Goal: Task Accomplishment & Management: Use online tool/utility

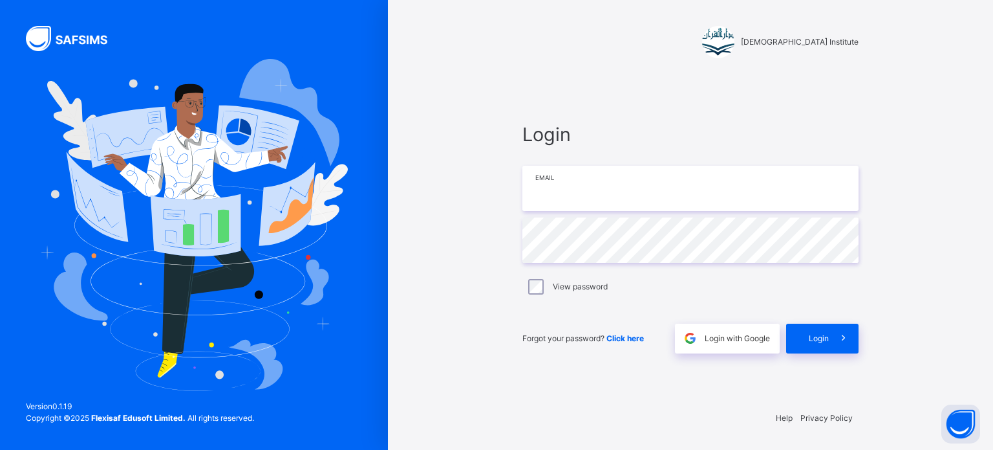
click at [629, 186] on input "email" at bounding box center [691, 188] width 336 height 45
type input "**********"
click at [821, 326] on div "Login" at bounding box center [822, 338] width 72 height 30
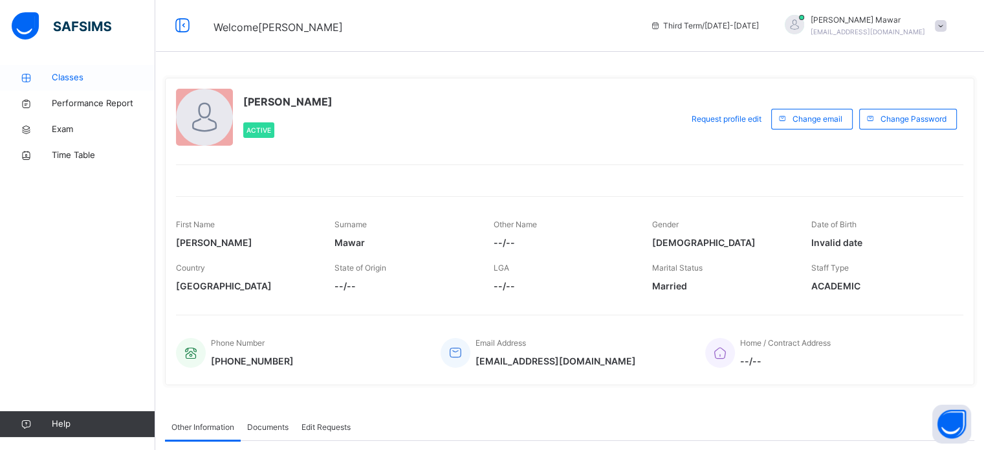
click at [103, 69] on link "Classes" at bounding box center [77, 78] width 155 height 26
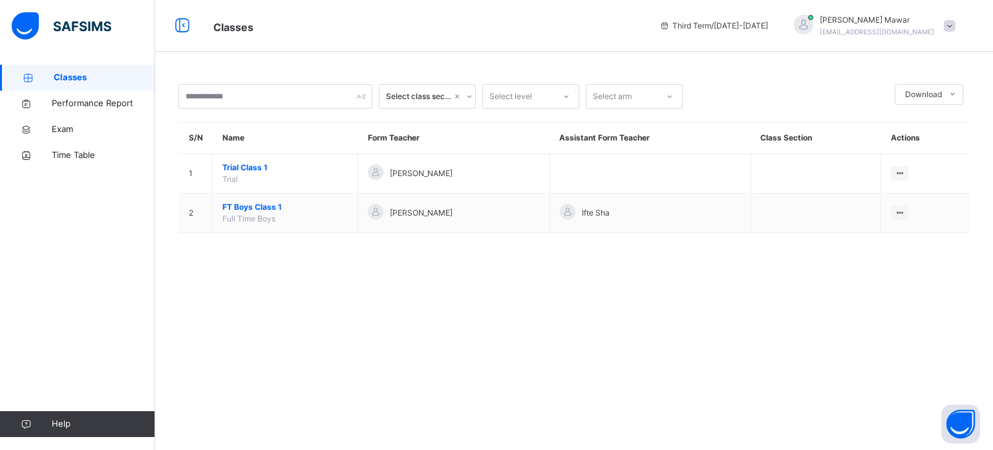
click at [0, 307] on div "Classes Performance Report Exam Time Table Help" at bounding box center [77, 251] width 155 height 398
click at [0, 326] on div "Classes Performance Report Exam Time Table Help" at bounding box center [77, 251] width 155 height 398
click at [0, 321] on div "Classes Performance Report Exam Time Table Help" at bounding box center [77, 251] width 155 height 398
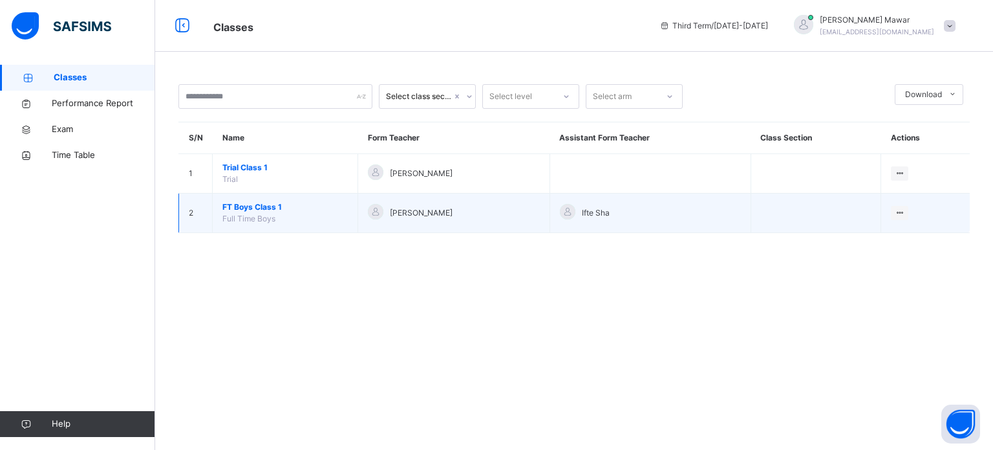
click at [267, 209] on span "FT Boys Class 1" at bounding box center [284, 207] width 125 height 12
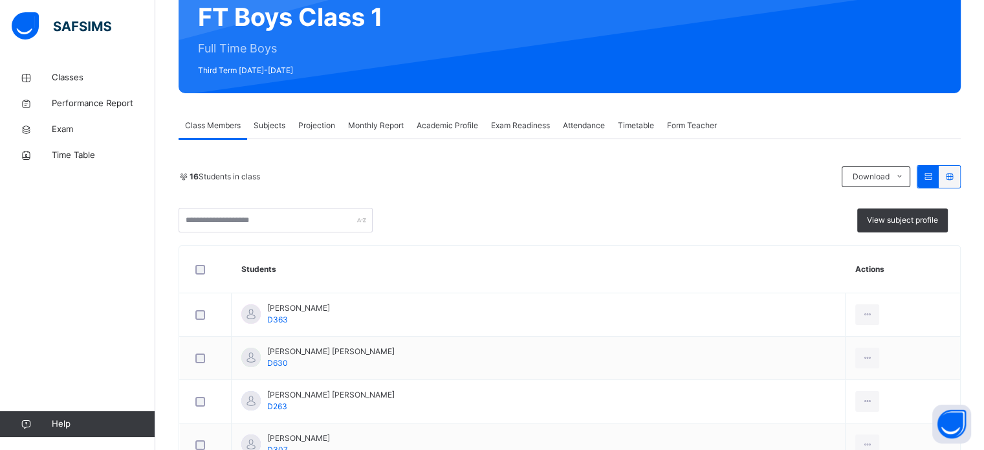
scroll to position [127, 0]
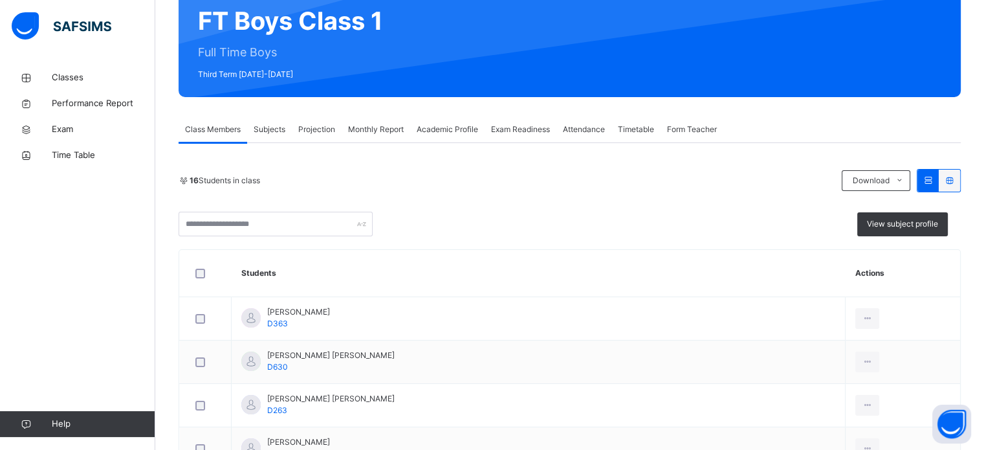
click at [293, 127] on div "Projection" at bounding box center [317, 129] width 50 height 26
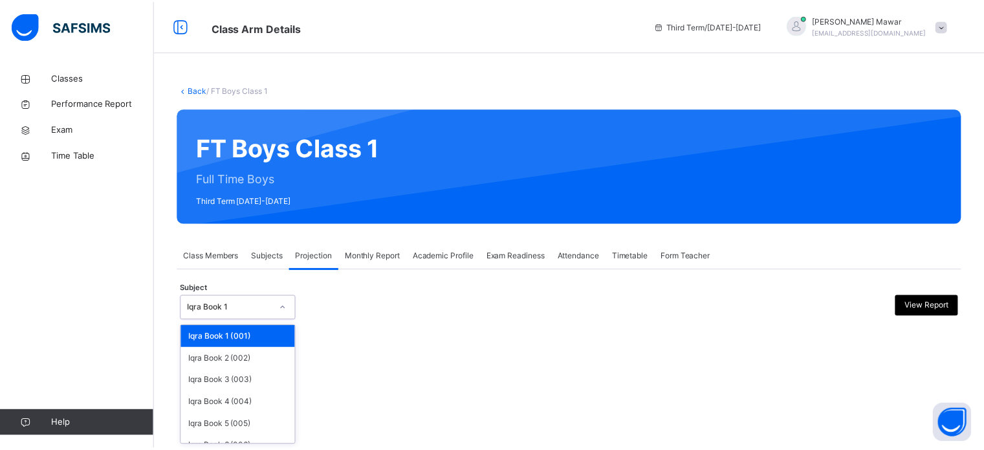
scroll to position [68, 0]
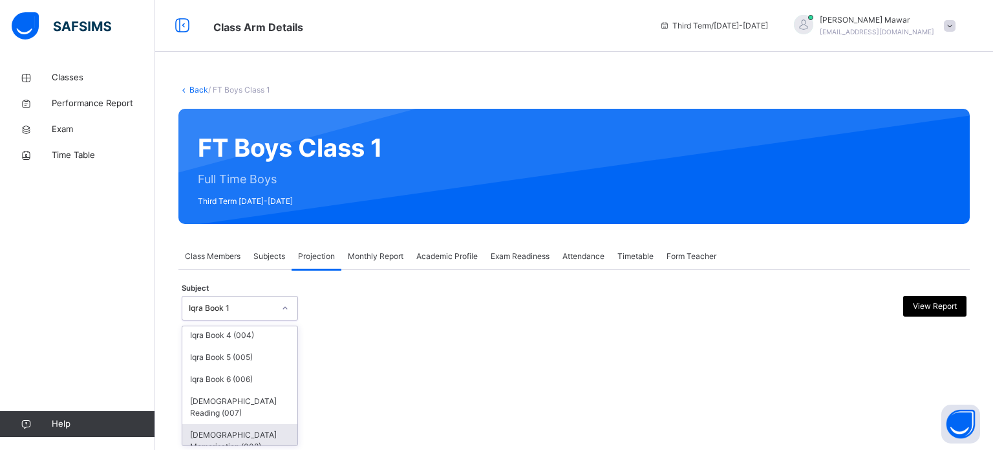
click at [247, 436] on div "[DEMOGRAPHIC_DATA] Memorisation (008)" at bounding box center [239, 441] width 115 height 34
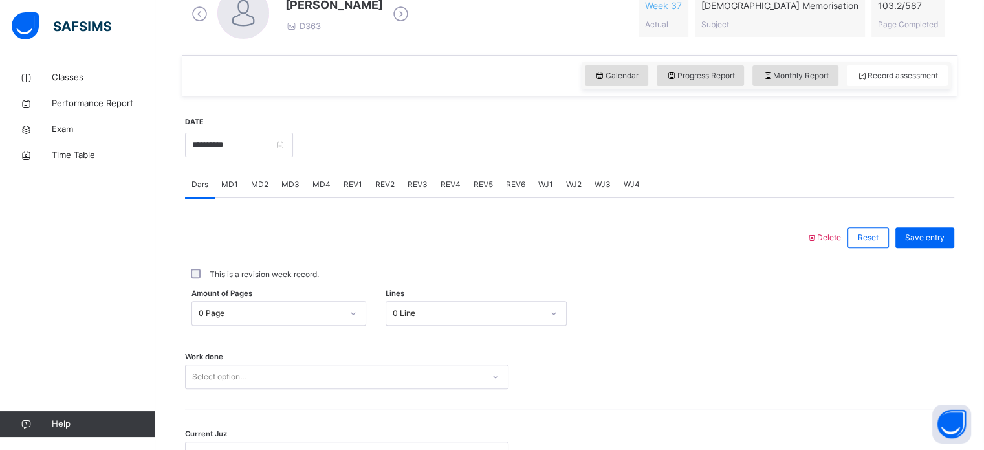
scroll to position [399, 0]
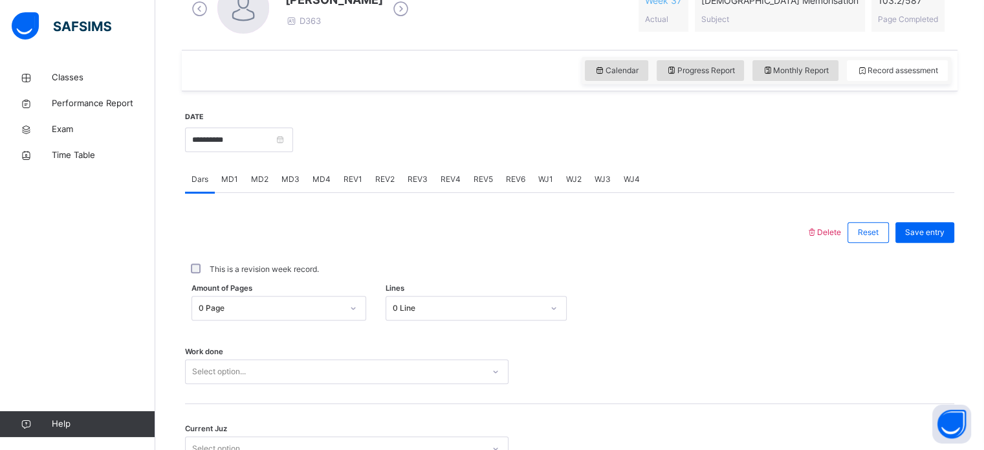
click at [328, 189] on div "MD4" at bounding box center [321, 179] width 31 height 26
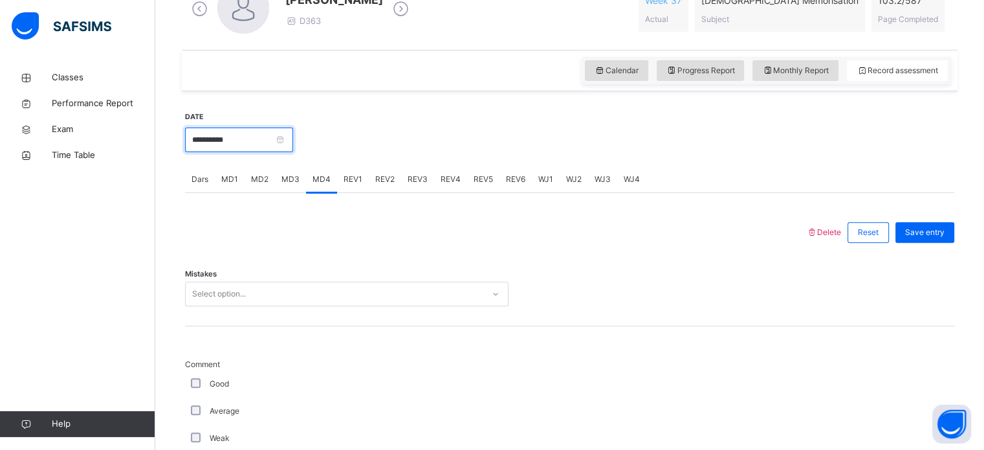
click at [293, 148] on input "**********" at bounding box center [239, 139] width 108 height 25
click at [794, 78] on div "Monthly Report" at bounding box center [795, 70] width 86 height 21
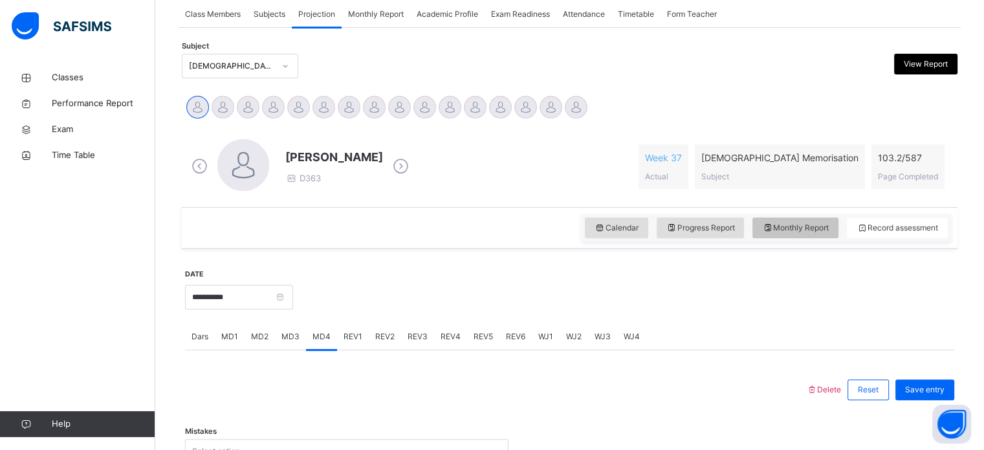
select select "****"
select select "*"
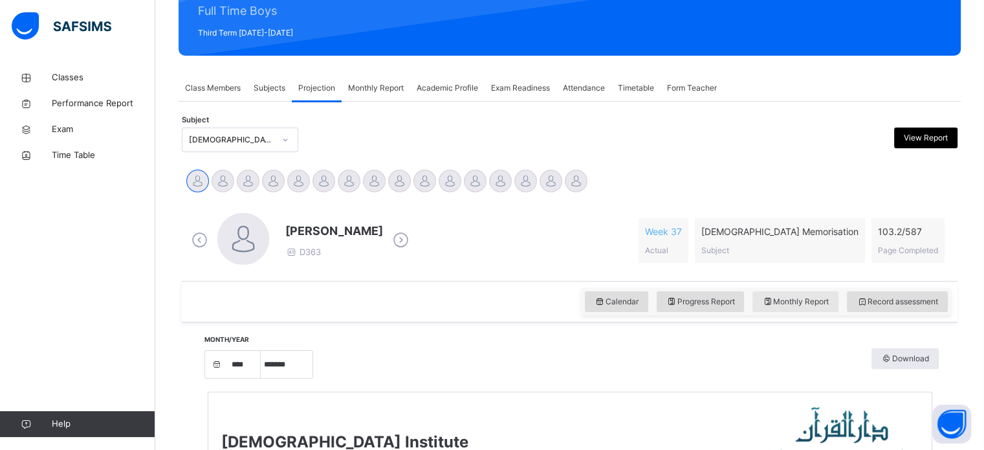
scroll to position [171, 0]
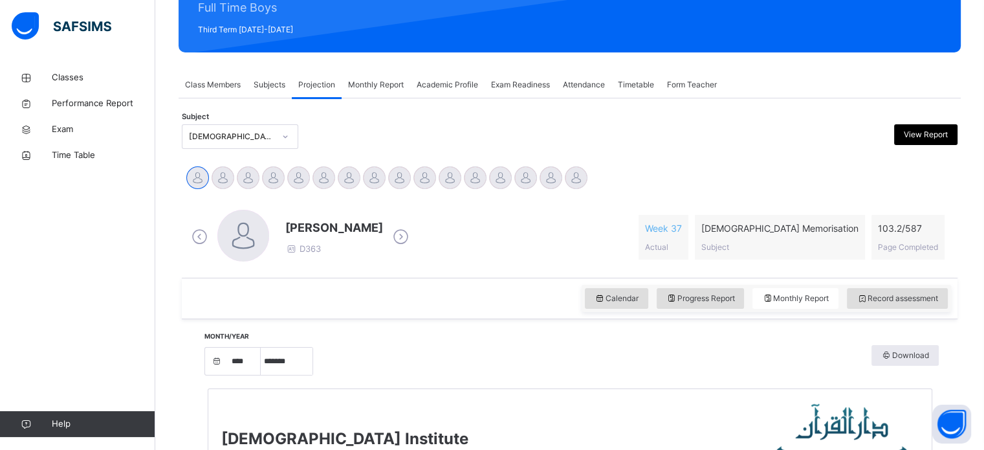
click at [909, 316] on div "Calendar Progress Report Monthly Report Record assessment" at bounding box center [569, 297] width 775 height 41
click at [910, 292] on span "Record assessment" at bounding box center [896, 298] width 81 height 12
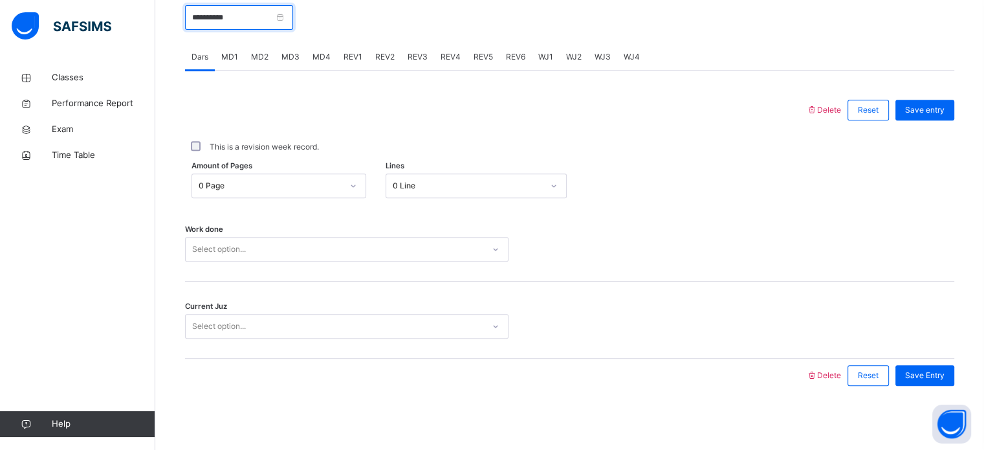
click at [293, 5] on input "**********" at bounding box center [239, 17] width 108 height 25
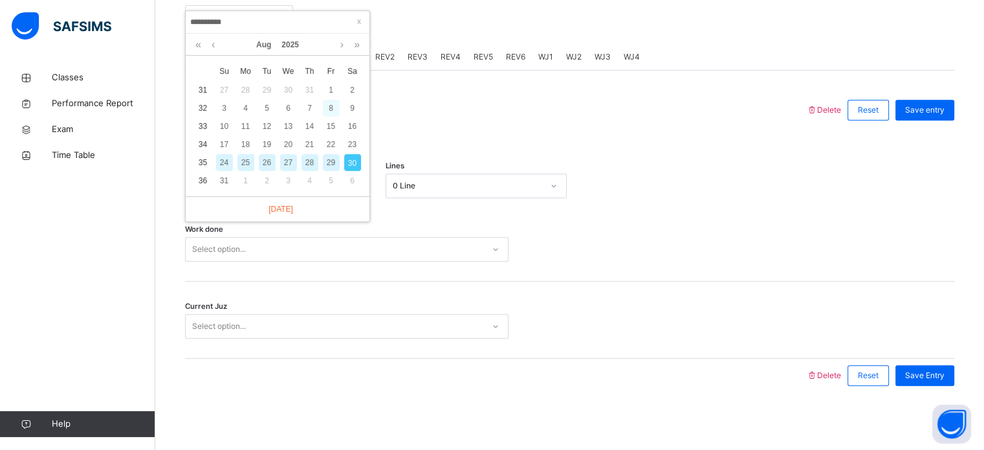
click at [326, 111] on div "8" at bounding box center [331, 108] width 17 height 17
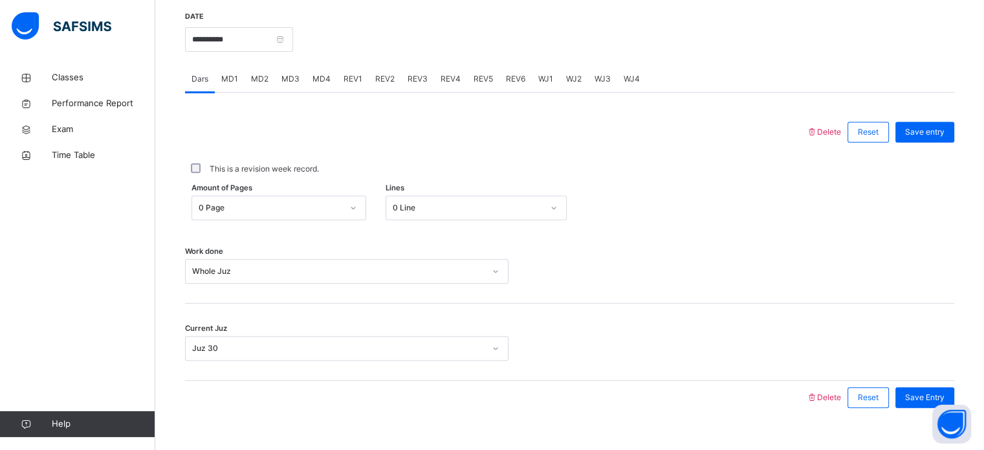
scroll to position [501, 0]
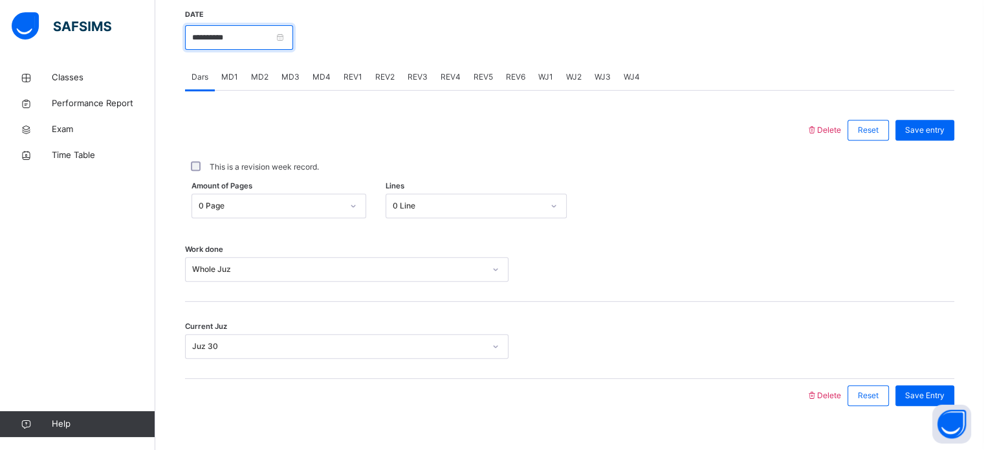
click at [293, 25] on input "**********" at bounding box center [239, 37] width 108 height 25
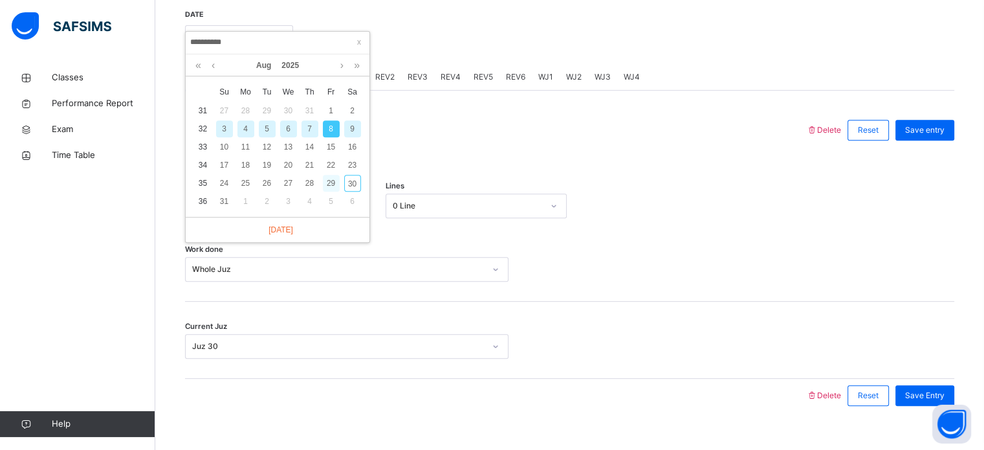
click at [325, 184] on div "29" at bounding box center [331, 183] width 17 height 17
type input "**********"
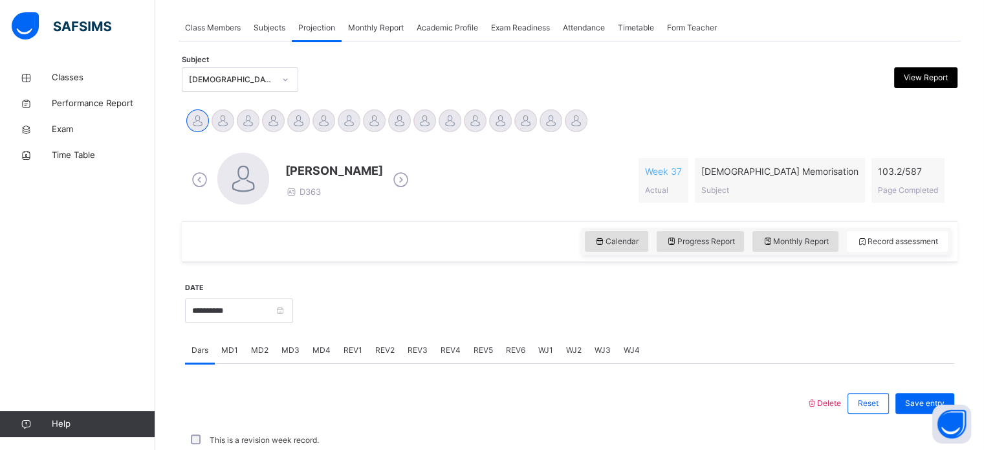
scroll to position [508, 0]
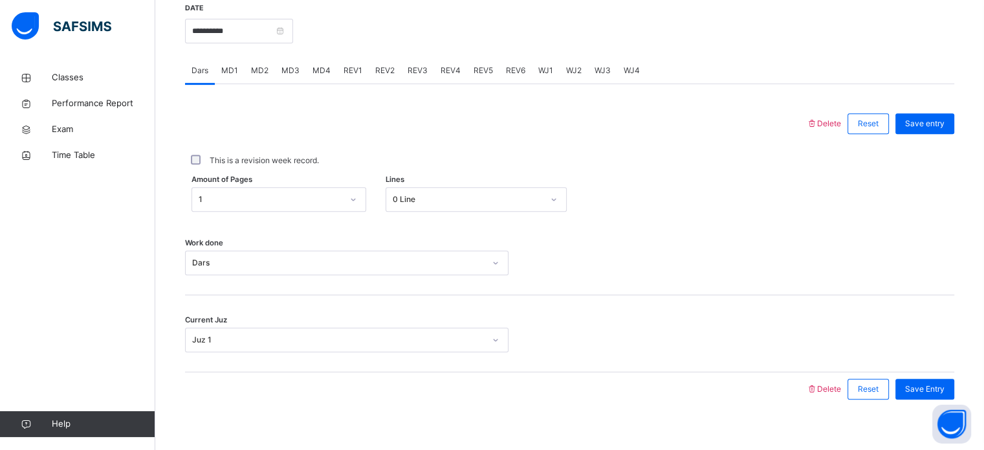
click at [283, 74] on span "MD3" at bounding box center [290, 71] width 18 height 12
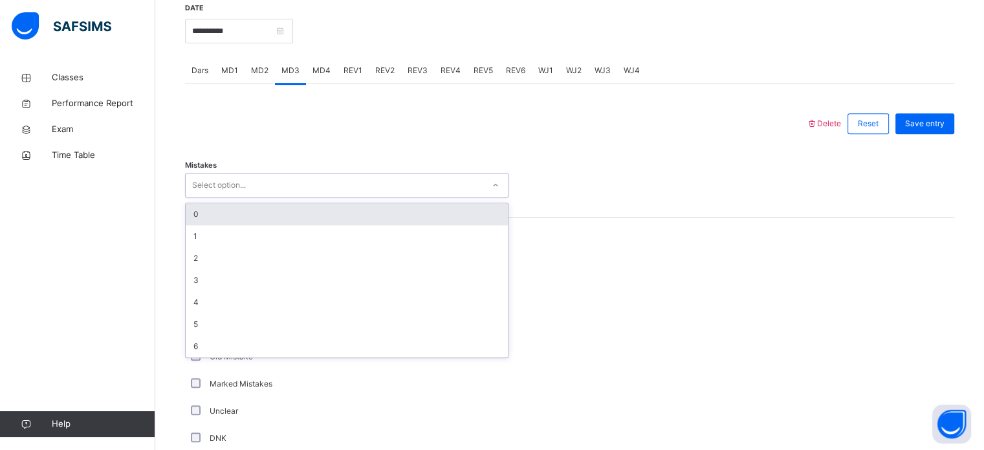
click at [274, 208] on div "0" at bounding box center [347, 214] width 322 height 22
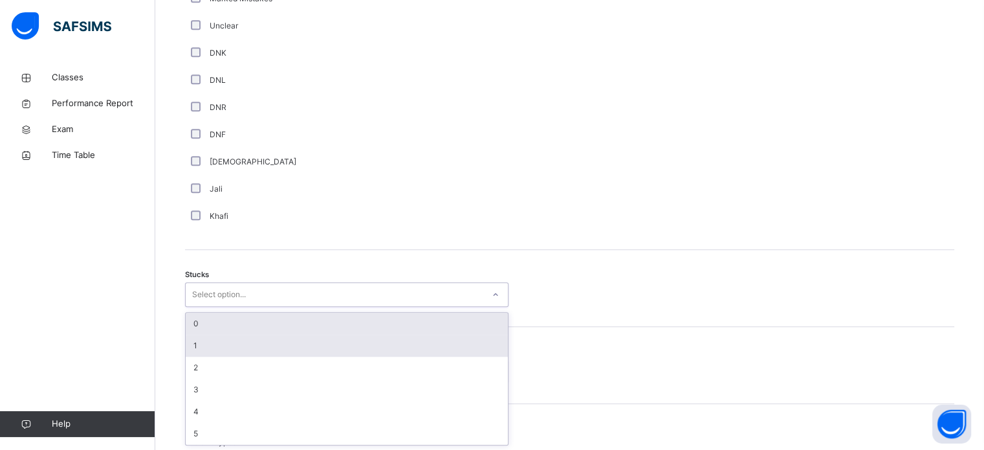
click at [239, 343] on div "1" at bounding box center [347, 345] width 322 height 22
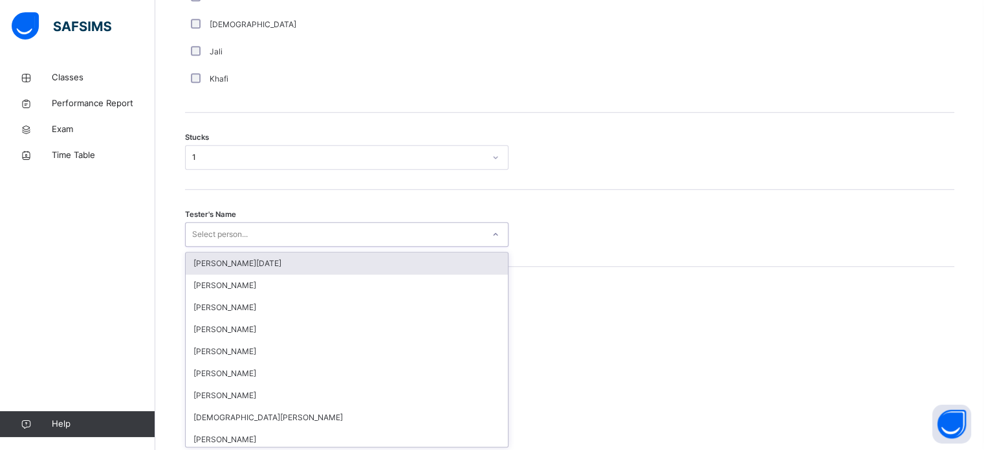
scroll to position [1031, 0]
type input "***"
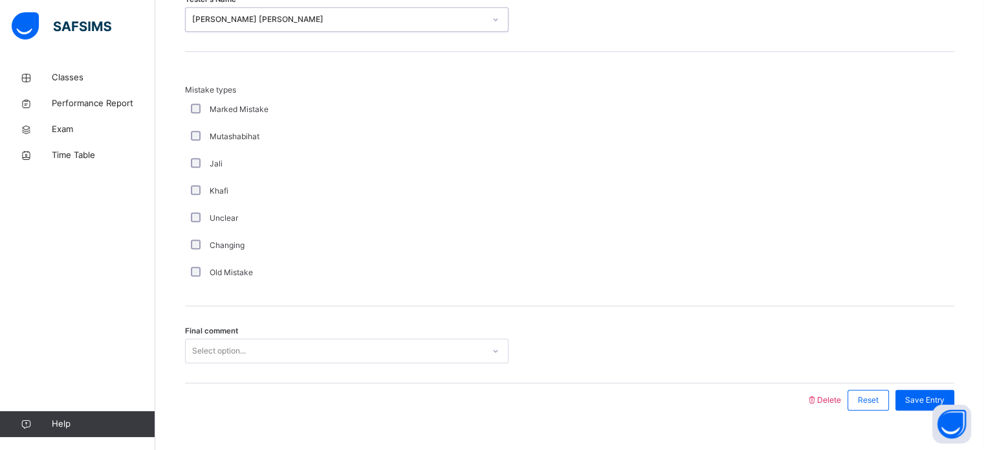
scroll to position [1268, 0]
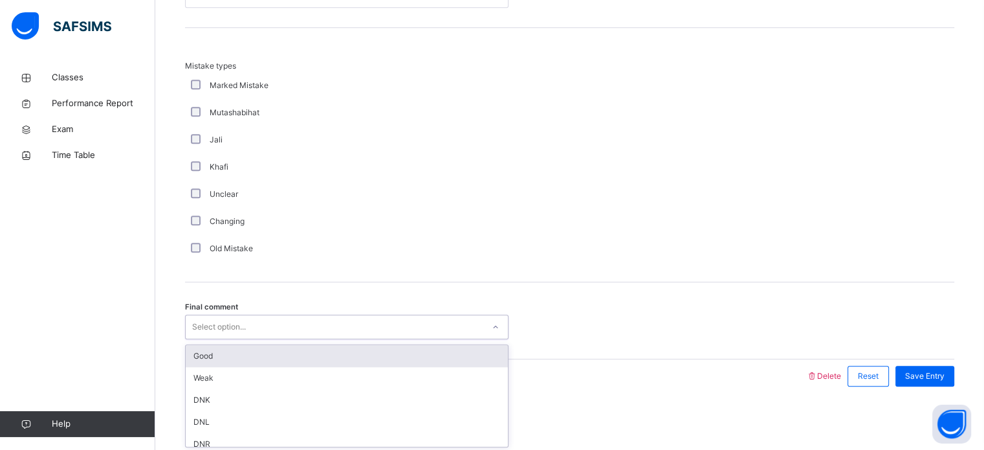
click at [266, 358] on div "Good" at bounding box center [347, 356] width 322 height 22
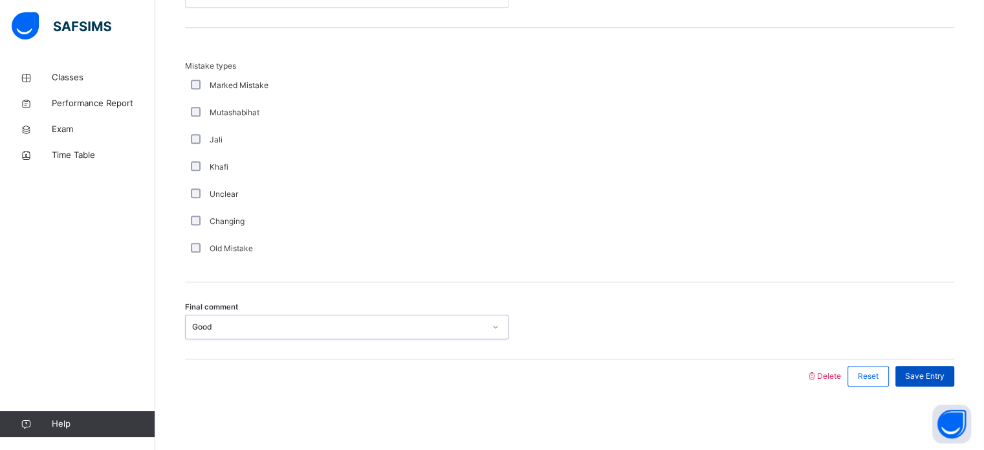
click at [932, 373] on span "Save Entry" at bounding box center [924, 376] width 39 height 12
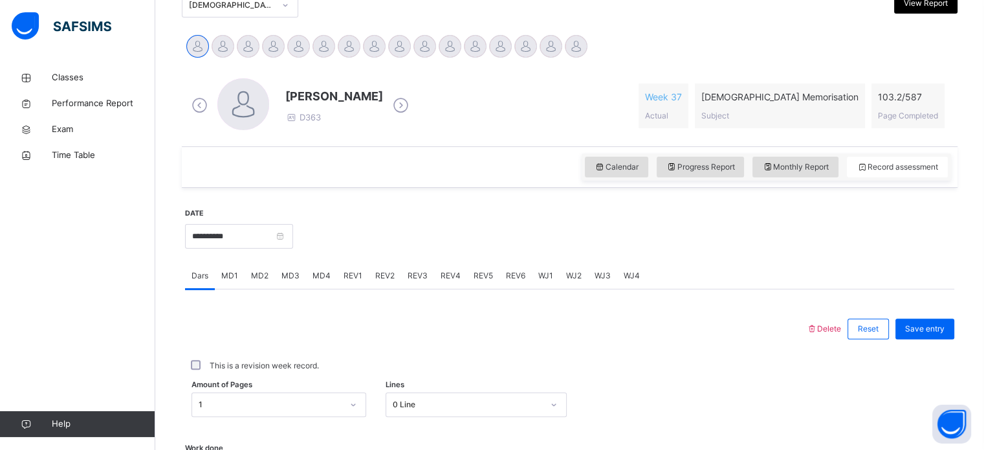
scroll to position [304, 0]
click at [783, 166] on span "Monthly Report" at bounding box center [795, 166] width 67 height 12
select select "****"
select select "*"
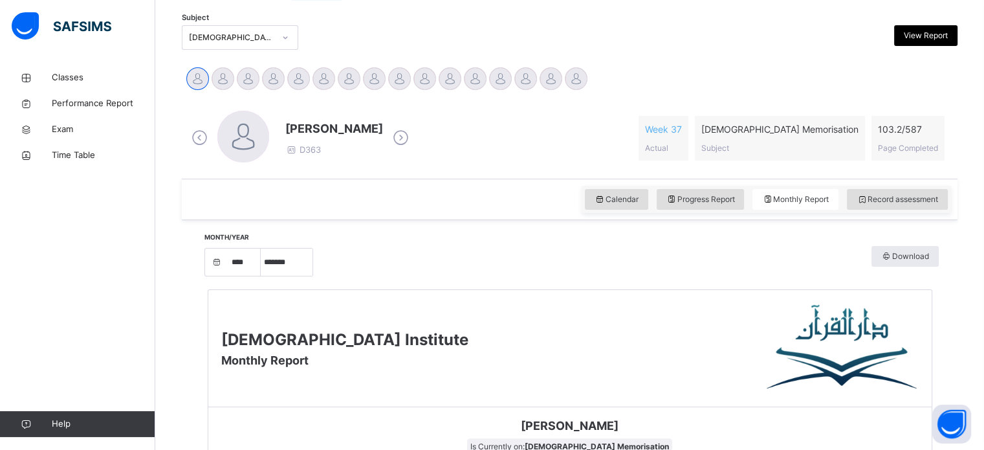
scroll to position [269, 0]
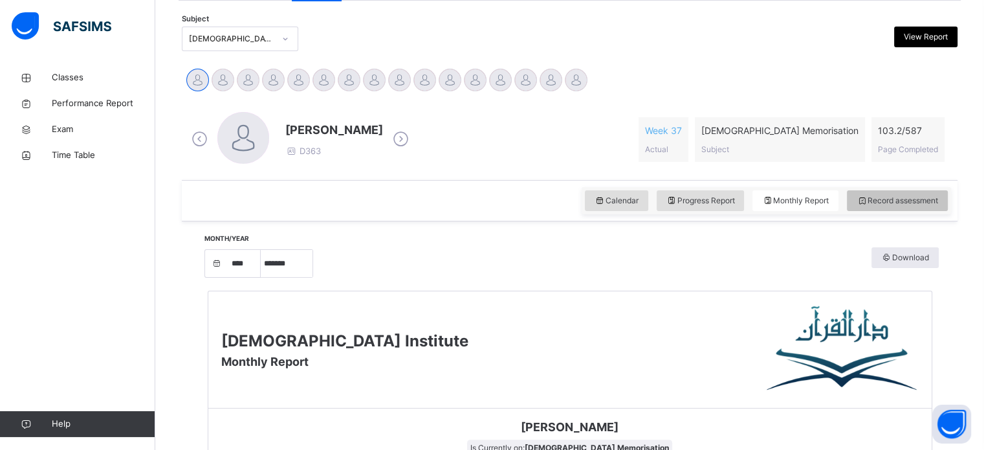
click at [908, 208] on div "Record assessment" at bounding box center [897, 200] width 101 height 21
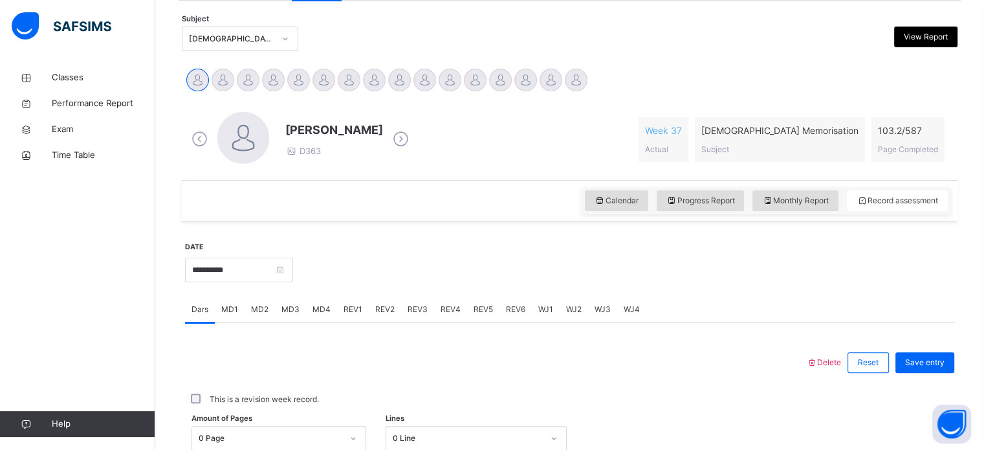
click at [682, 126] on span "Week 37" at bounding box center [663, 131] width 37 height 14
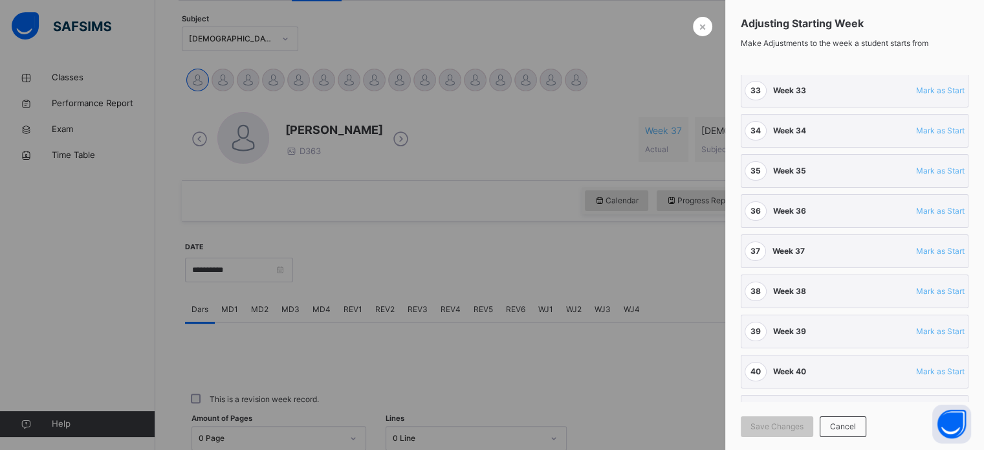
scroll to position [1316, 0]
click at [674, 235] on div at bounding box center [492, 225] width 984 height 450
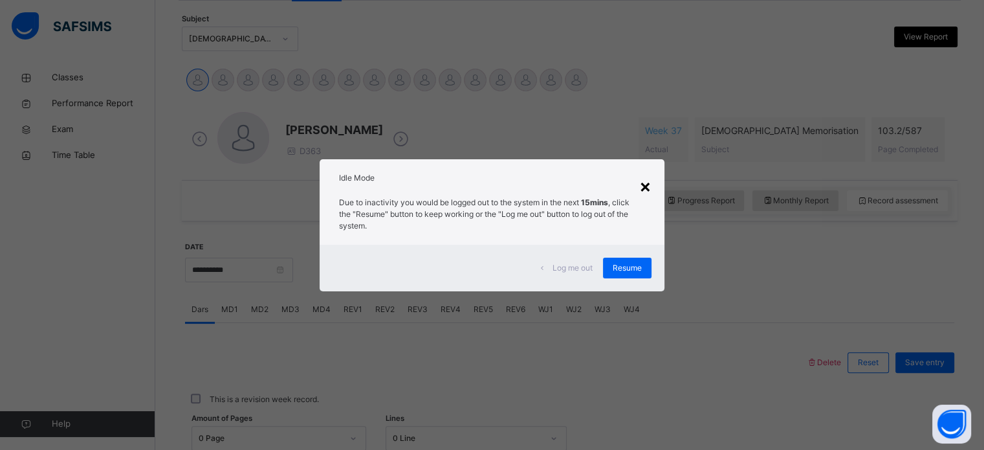
click at [641, 193] on div "×" at bounding box center [645, 185] width 12 height 27
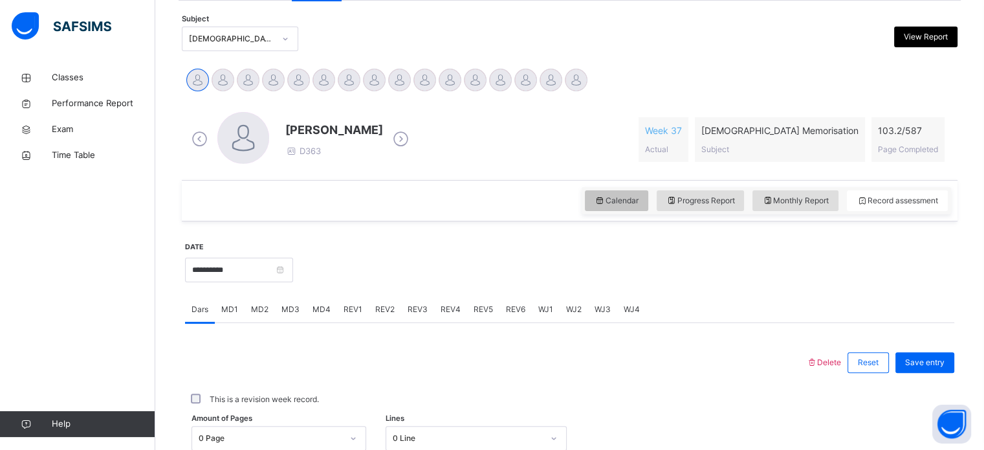
click at [648, 192] on div "Calendar" at bounding box center [616, 200] width 63 height 21
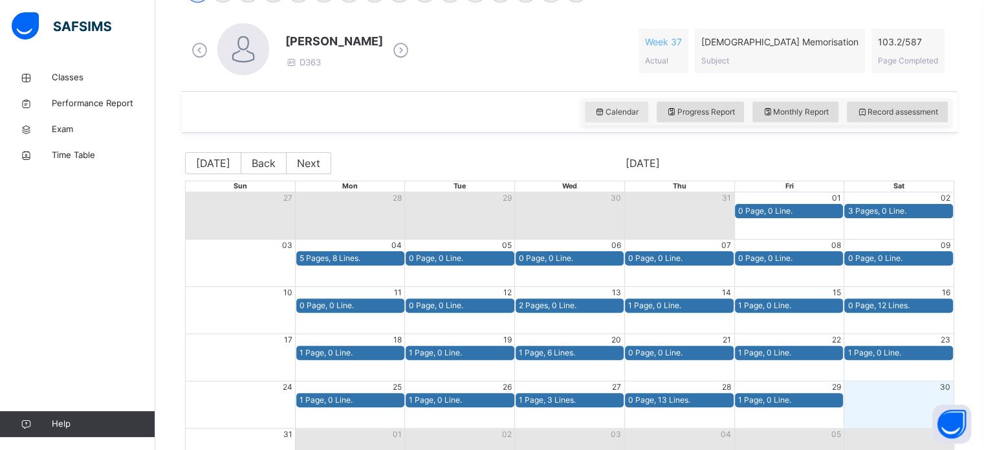
scroll to position [358, 0]
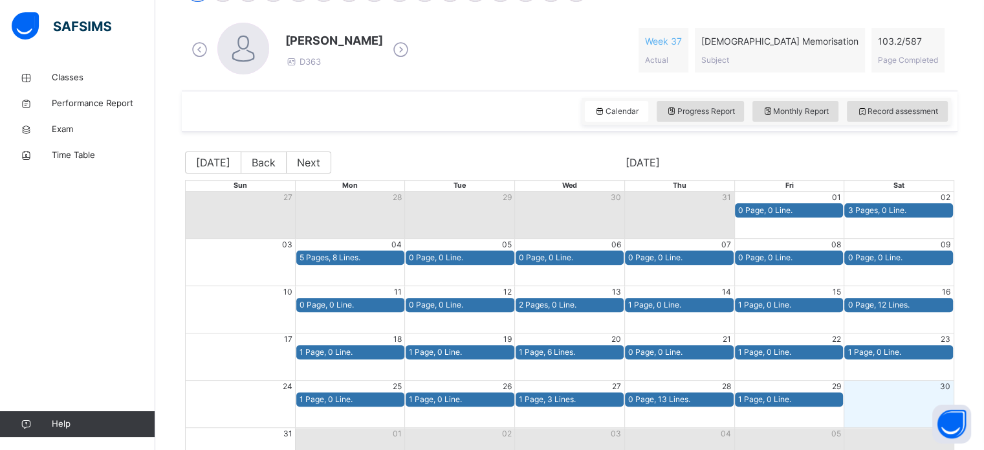
click at [834, 204] on div "0 Page, 0 Line." at bounding box center [789, 210] width 102 height 12
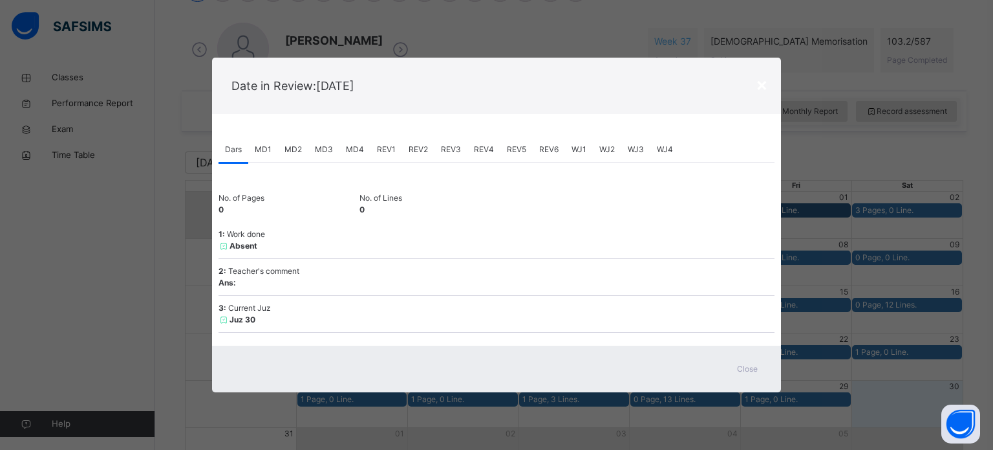
click at [873, 197] on div "× Date in Review: [DATE] Dars MD1 MD2 MD3 MD4 REV1 REV2 REV3 REV4 REV5 REV6 WJ1…" at bounding box center [496, 225] width 993 height 450
click at [750, 367] on span "Close" at bounding box center [747, 369] width 21 height 12
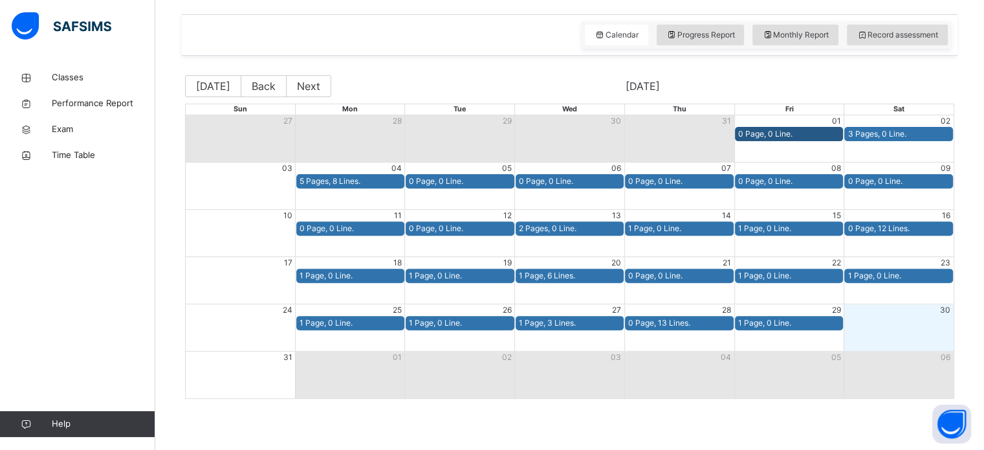
scroll to position [439, 0]
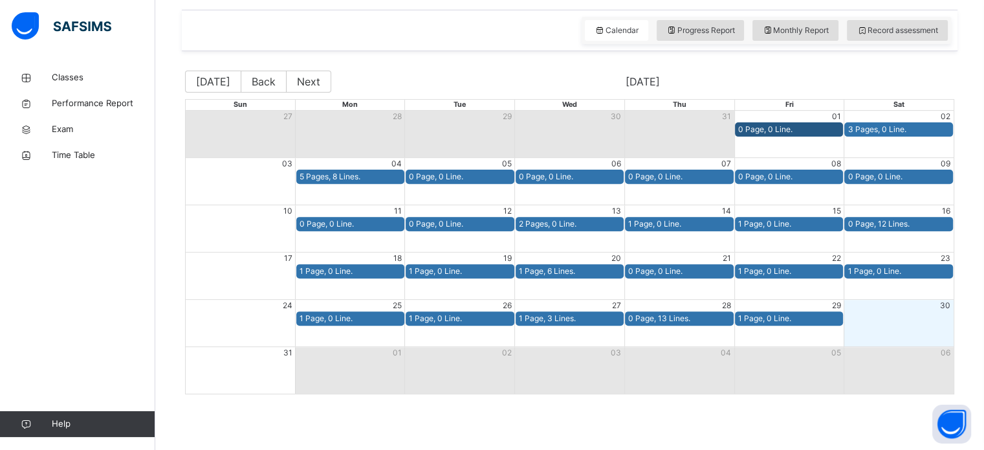
click at [706, 269] on div "0 Page, 0 Line." at bounding box center [679, 271] width 102 height 12
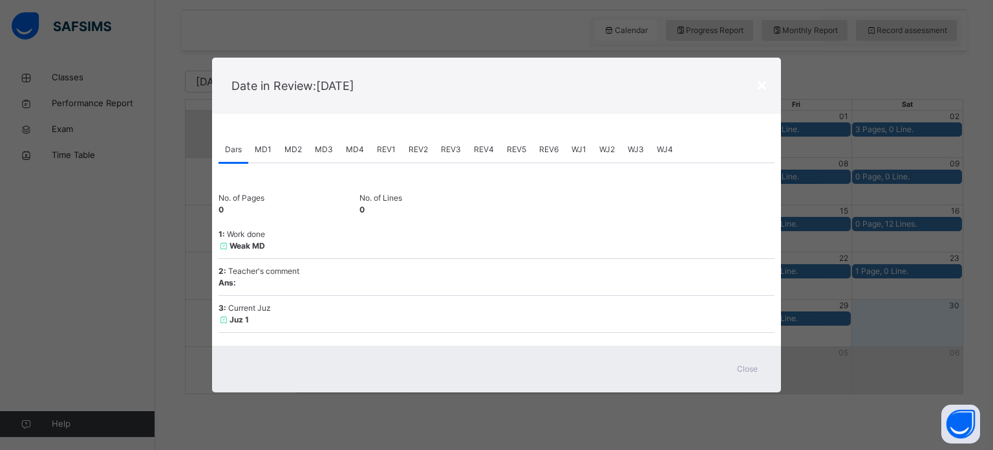
click at [740, 367] on span "Close" at bounding box center [747, 369] width 21 height 12
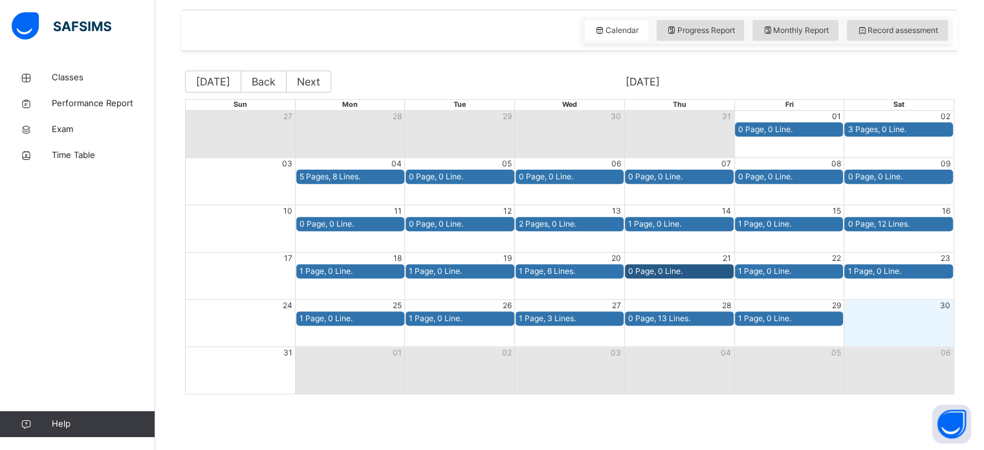
click at [803, 316] on div "1 Page, 0 Line." at bounding box center [789, 318] width 102 height 12
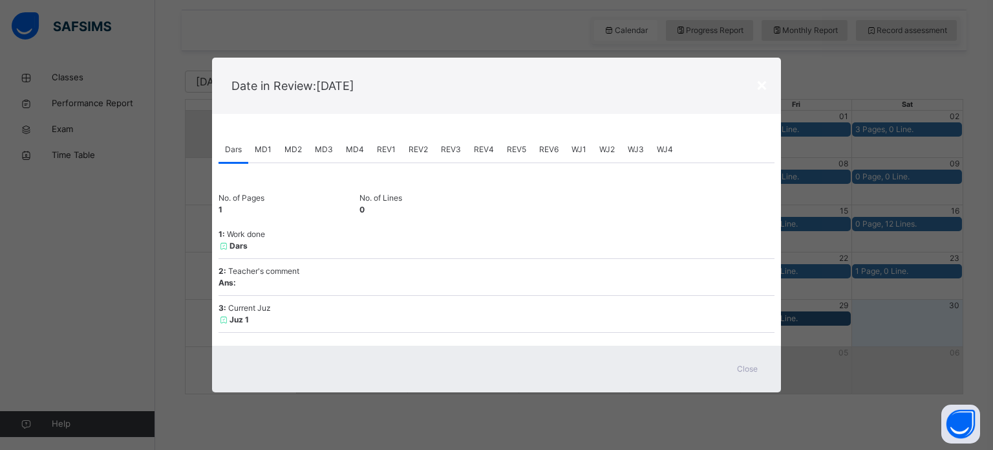
click at [750, 374] on span "Close" at bounding box center [747, 369] width 21 height 12
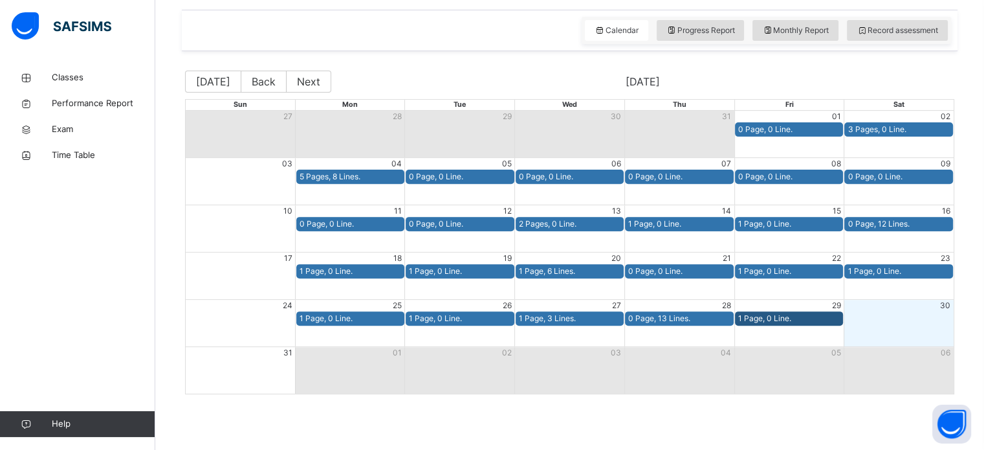
click at [893, 326] on div "Month View" at bounding box center [898, 322] width 110 height 47
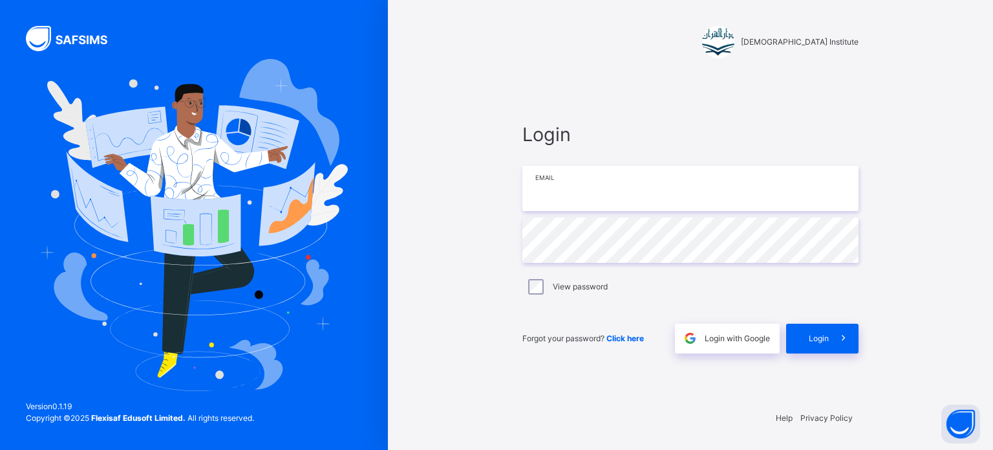
click at [656, 190] on input "email" at bounding box center [691, 188] width 336 height 45
type input "**********"
click at [823, 332] on span "Login" at bounding box center [819, 338] width 20 height 12
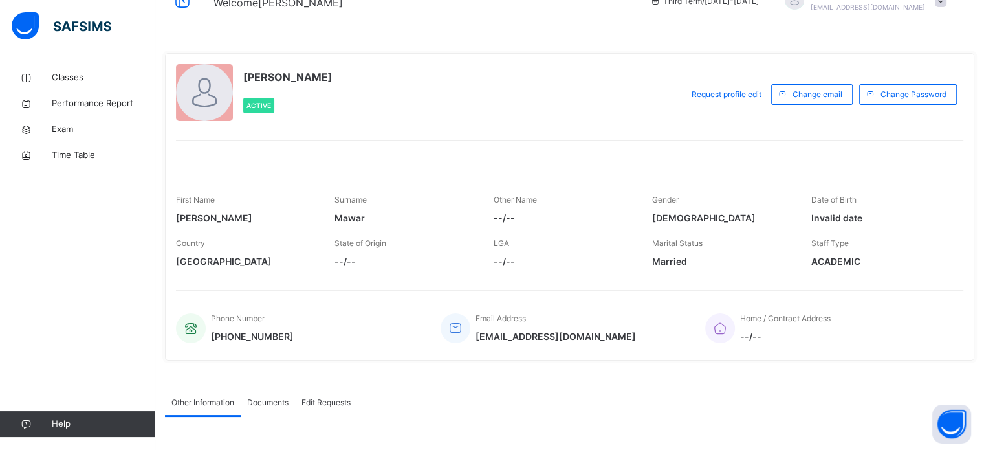
scroll to position [26, 0]
click at [91, 70] on link "Classes" at bounding box center [77, 78] width 155 height 26
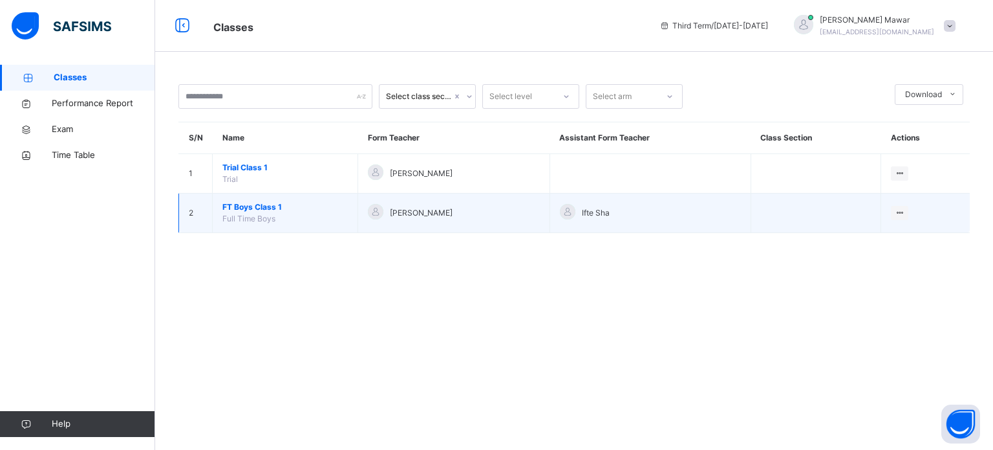
click at [254, 204] on span "FT Boys Class 1" at bounding box center [284, 207] width 125 height 12
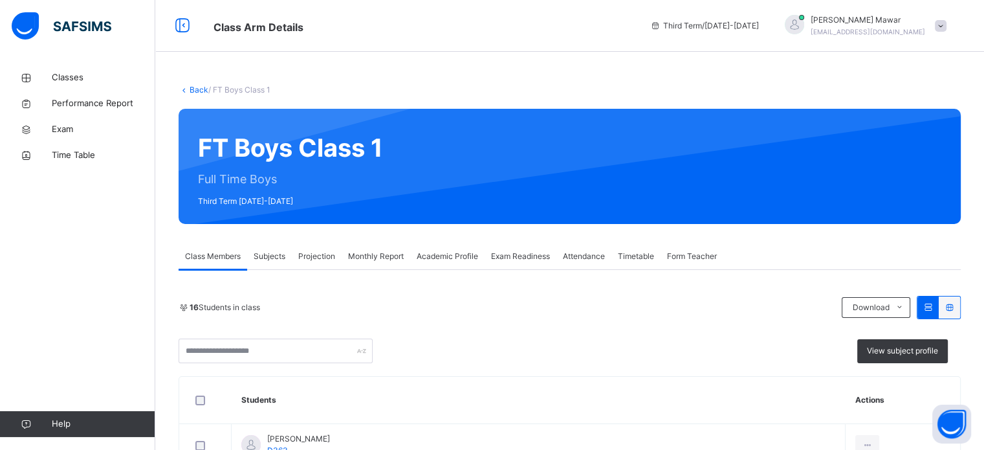
scroll to position [47, 0]
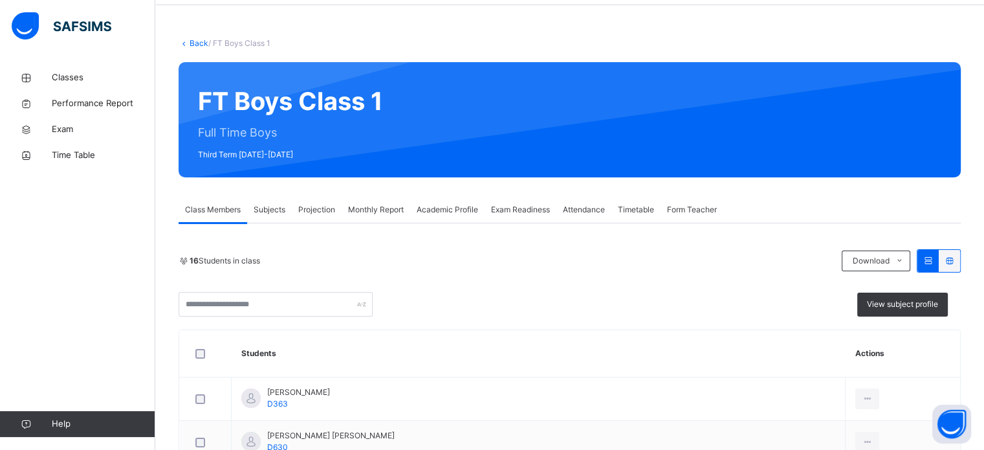
click at [329, 207] on span "Projection" at bounding box center [316, 210] width 37 height 12
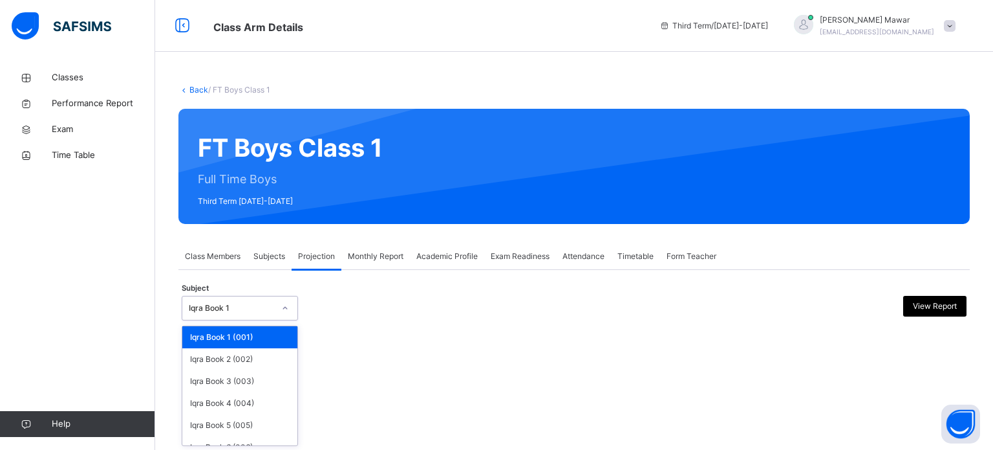
scroll to position [68, 0]
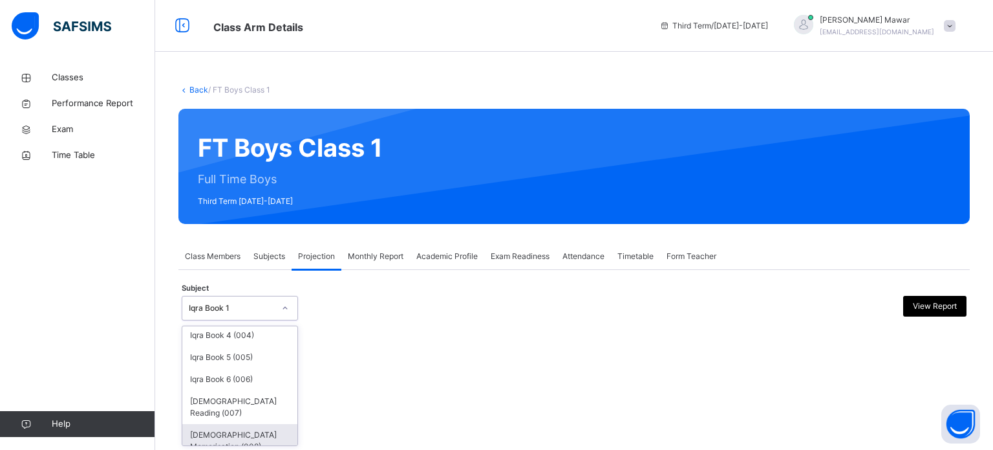
click at [252, 433] on div "[DEMOGRAPHIC_DATA] Memorisation (008)" at bounding box center [239, 441] width 115 height 34
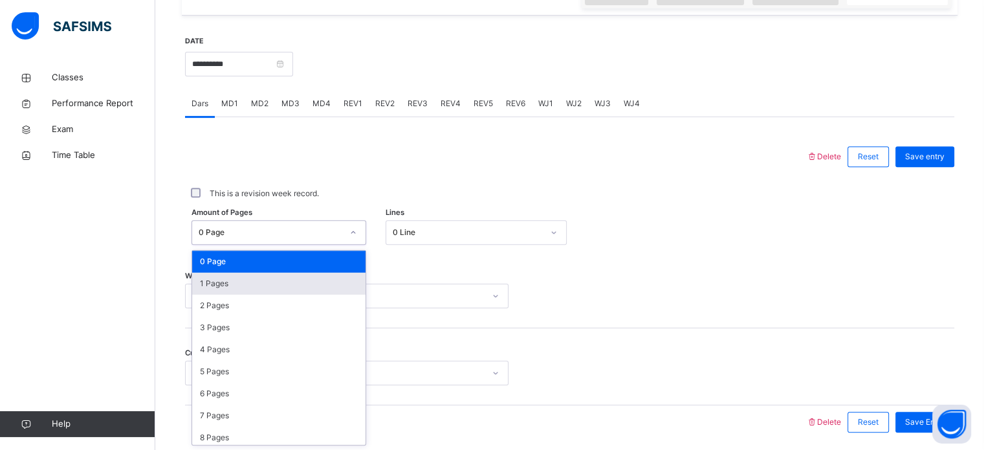
click at [328, 279] on div "1 Pages" at bounding box center [278, 283] width 173 height 22
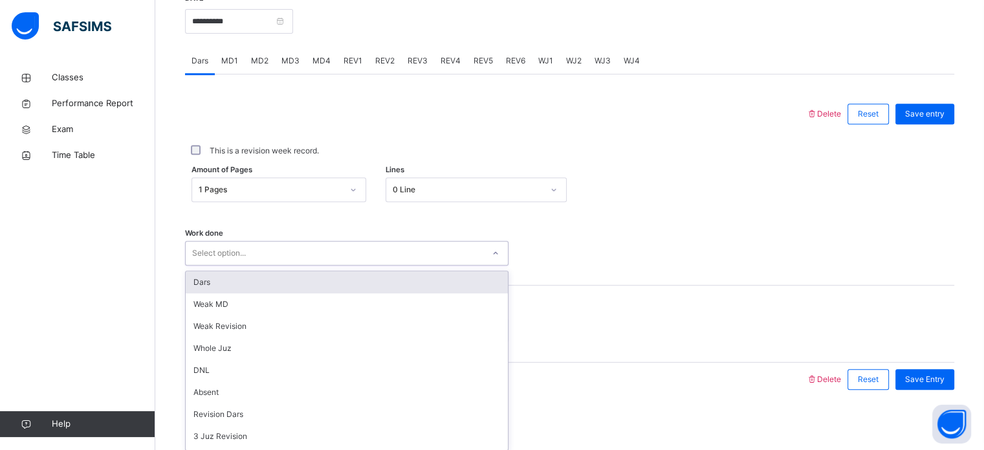
scroll to position [521, 0]
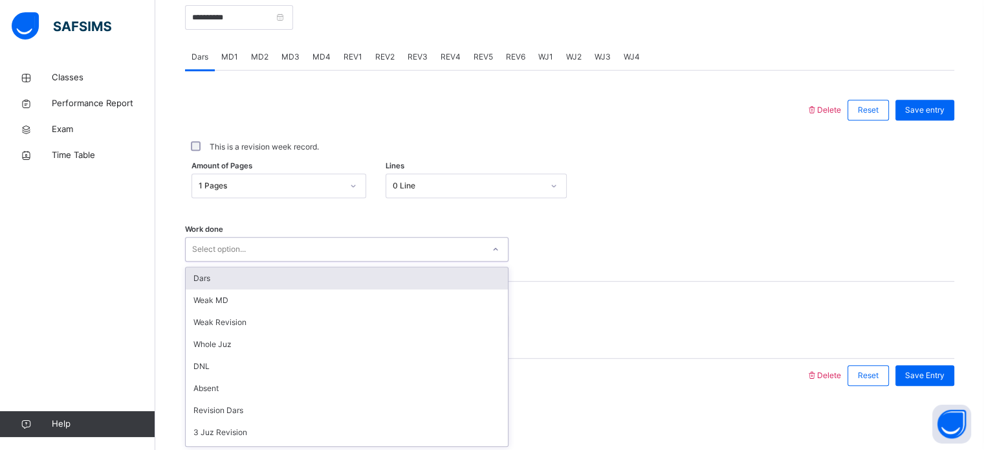
click at [331, 274] on div "Dars" at bounding box center [347, 278] width 322 height 22
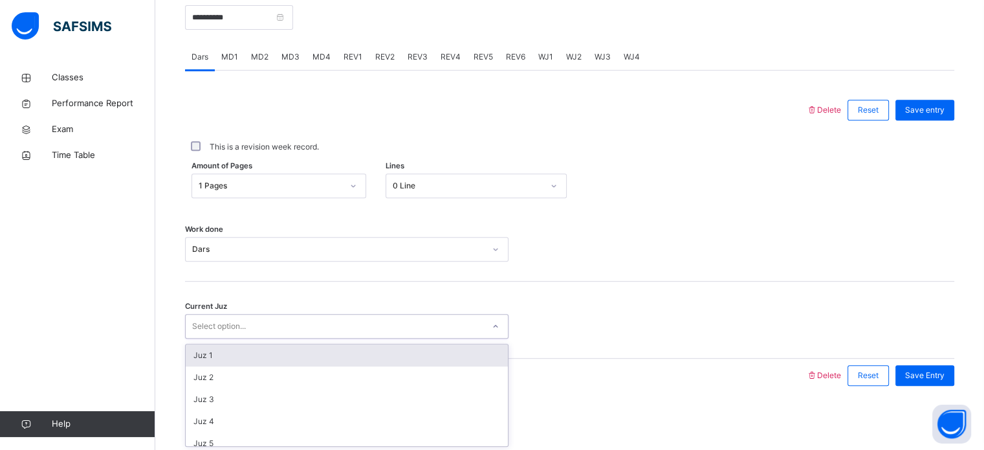
click at [283, 358] on div "Juz 1" at bounding box center [347, 355] width 322 height 22
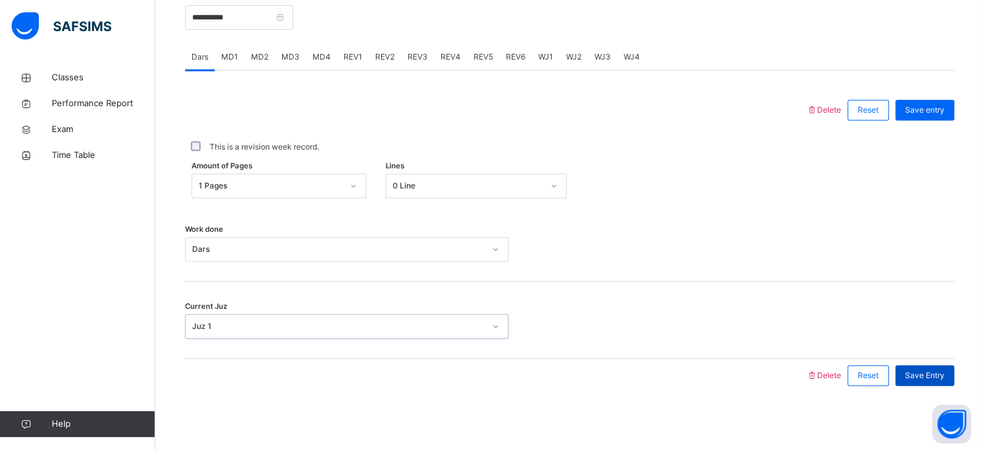
click at [933, 374] on span "Save Entry" at bounding box center [924, 375] width 39 height 12
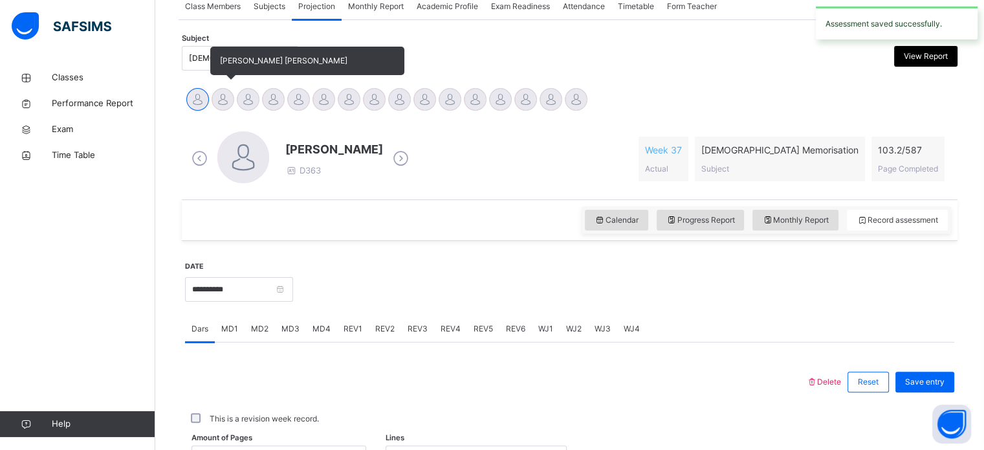
click at [224, 90] on div at bounding box center [222, 99] width 23 height 23
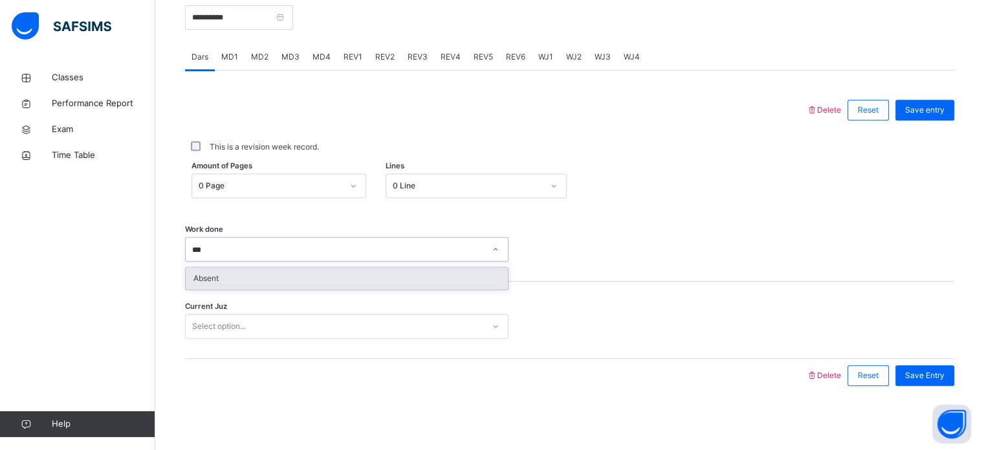
type input "****"
click at [269, 287] on div "Absent" at bounding box center [347, 278] width 322 height 22
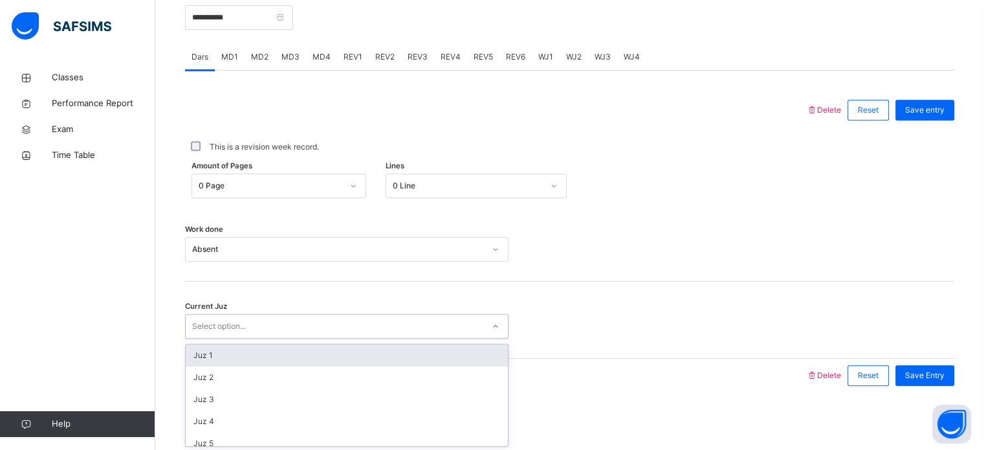
click at [246, 348] on div "Juz 1" at bounding box center [347, 355] width 322 height 22
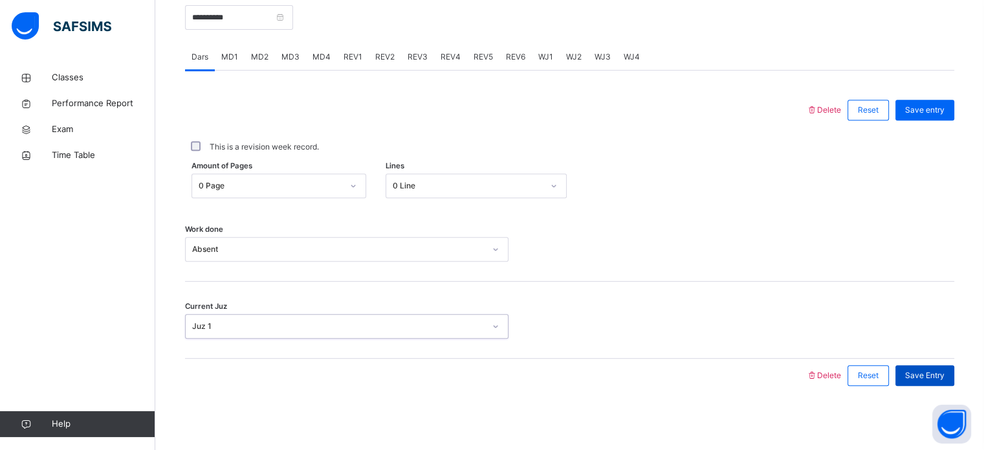
click at [944, 376] on span "Save Entry" at bounding box center [924, 375] width 39 height 12
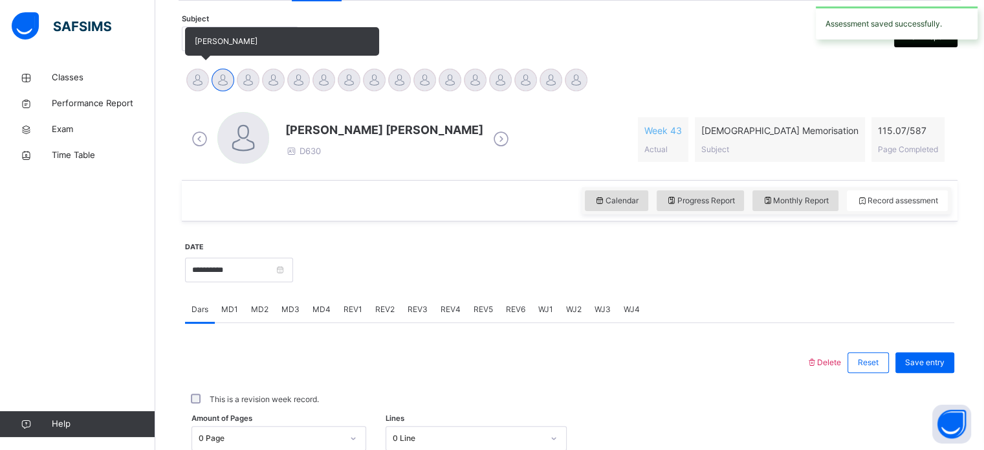
click at [194, 70] on div at bounding box center [197, 80] width 23 height 23
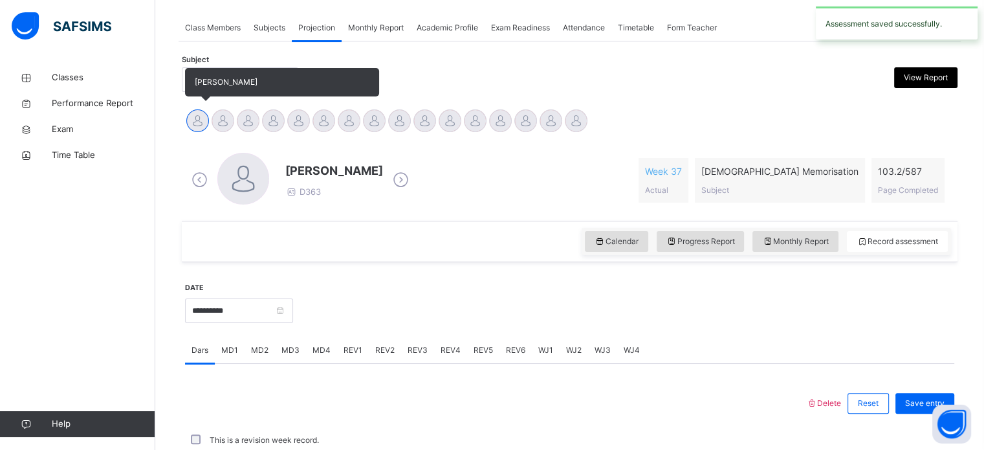
scroll to position [269, 0]
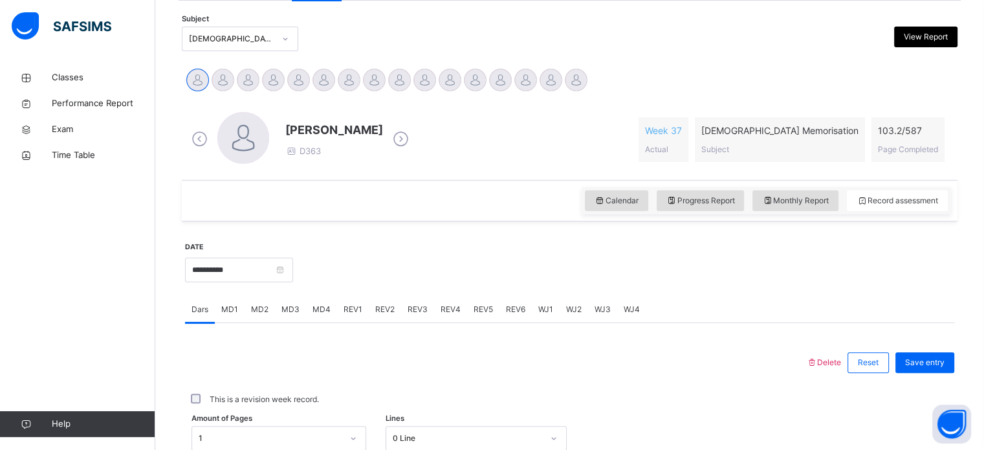
click at [98, 16] on img at bounding box center [62, 25] width 100 height 27
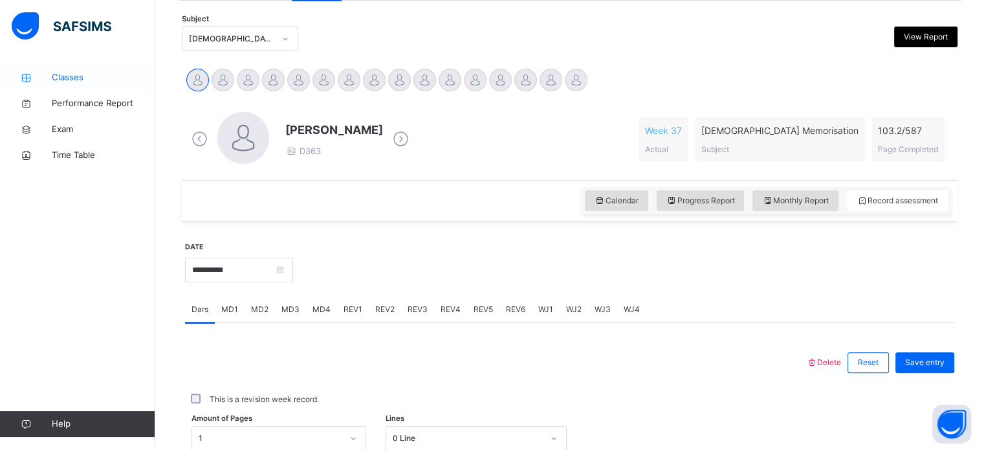
click at [56, 82] on span "Classes" at bounding box center [103, 77] width 103 height 13
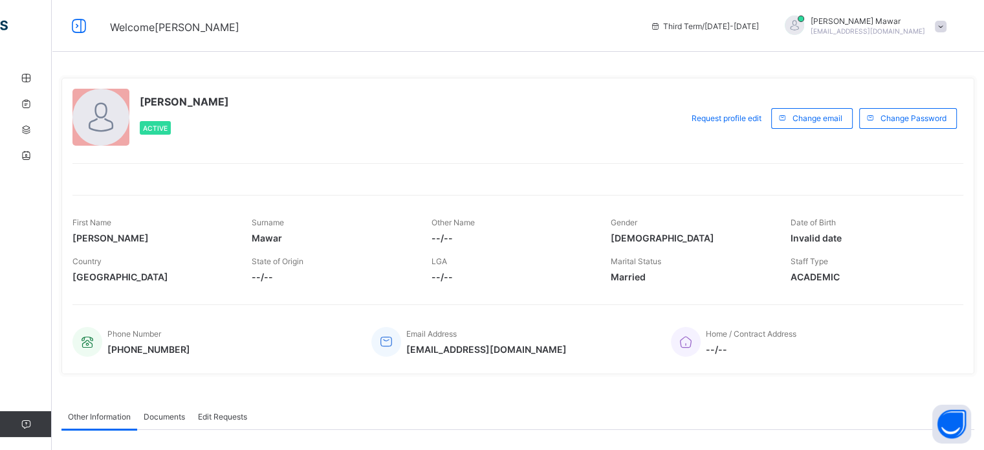
click at [81, 28] on icon at bounding box center [79, 26] width 22 height 19
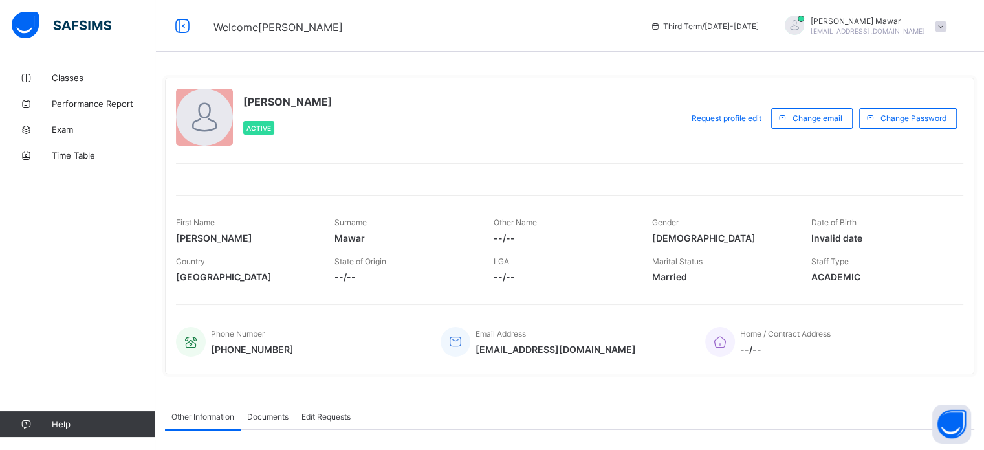
click at [894, 22] on span "Hafiz Abdullah Mawar" at bounding box center [867, 21] width 114 height 10
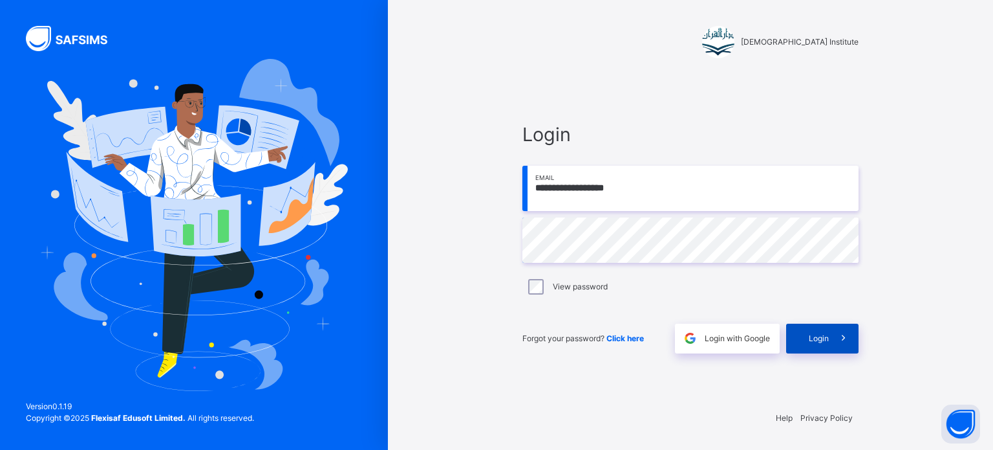
click at [849, 325] on span at bounding box center [844, 338] width 30 height 30
click at [872, 342] on div "**********" at bounding box center [691, 225] width 388 height 450
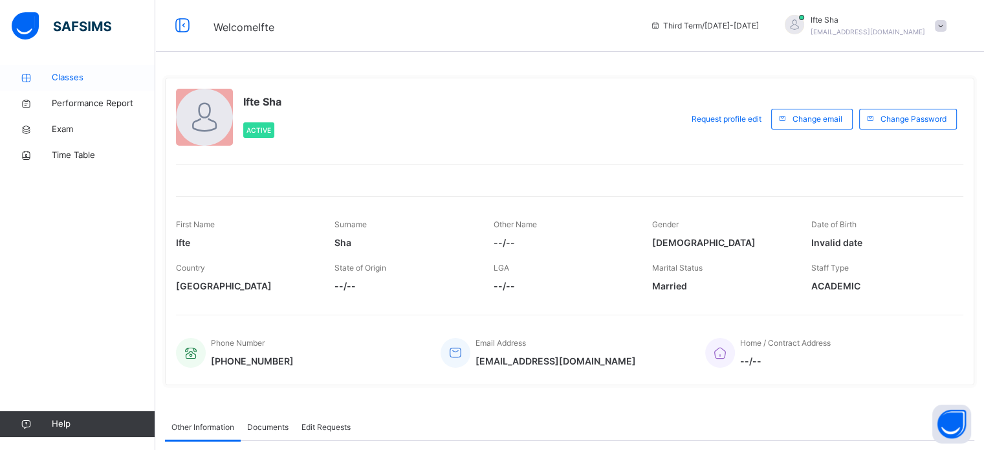
click at [61, 80] on span "Classes" at bounding box center [103, 77] width 103 height 13
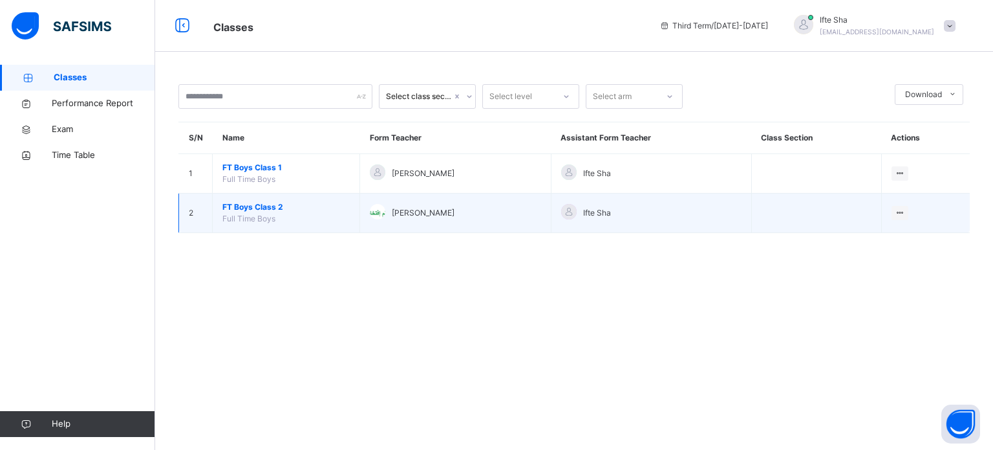
click at [307, 214] on td "FT Boys Class 2 Full Time Boys" at bounding box center [286, 212] width 147 height 39
click at [289, 213] on td "FT Boys Class 2 Full Time Boys" at bounding box center [286, 212] width 147 height 39
click at [265, 201] on span "FT Boys Class 2" at bounding box center [285, 207] width 127 height 12
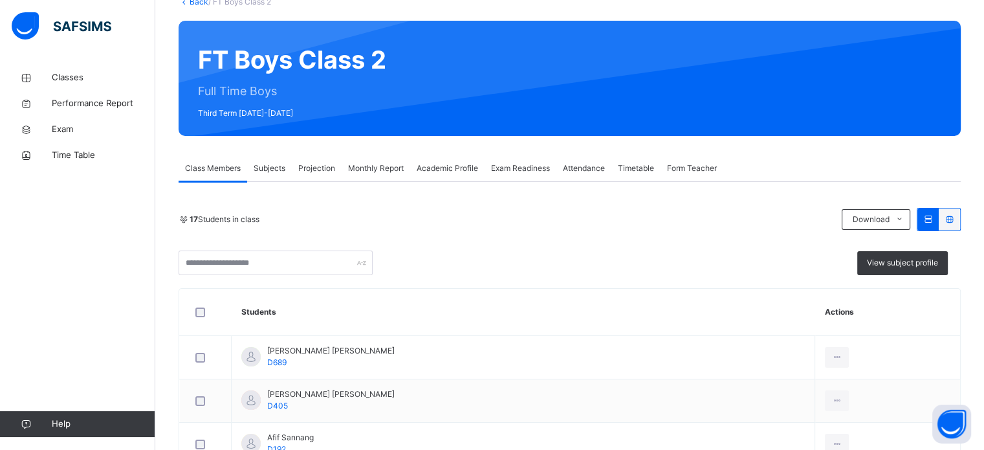
scroll to position [111, 0]
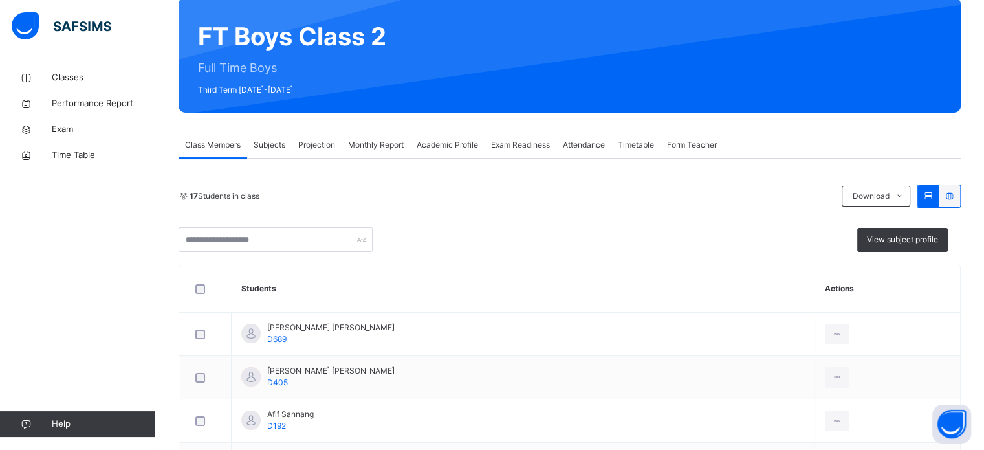
click at [281, 152] on div "Subjects" at bounding box center [269, 145] width 45 height 26
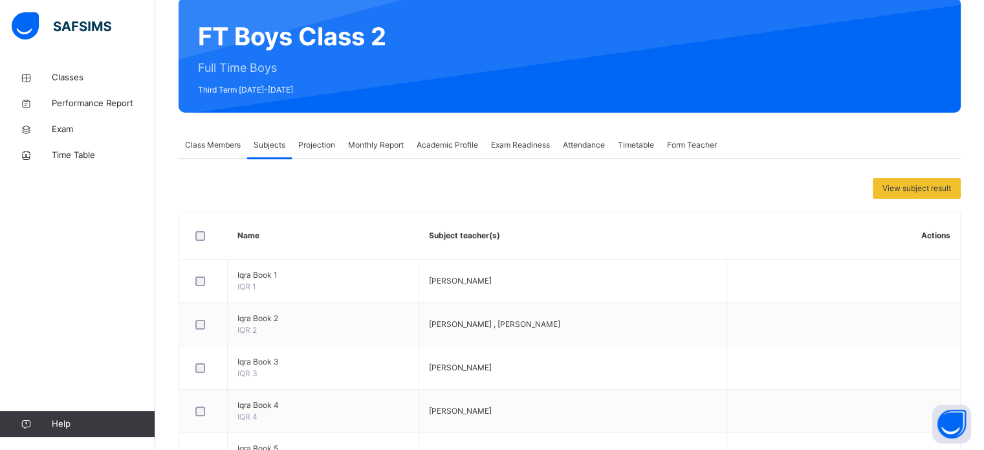
click at [329, 139] on span "Projection" at bounding box center [316, 145] width 37 height 12
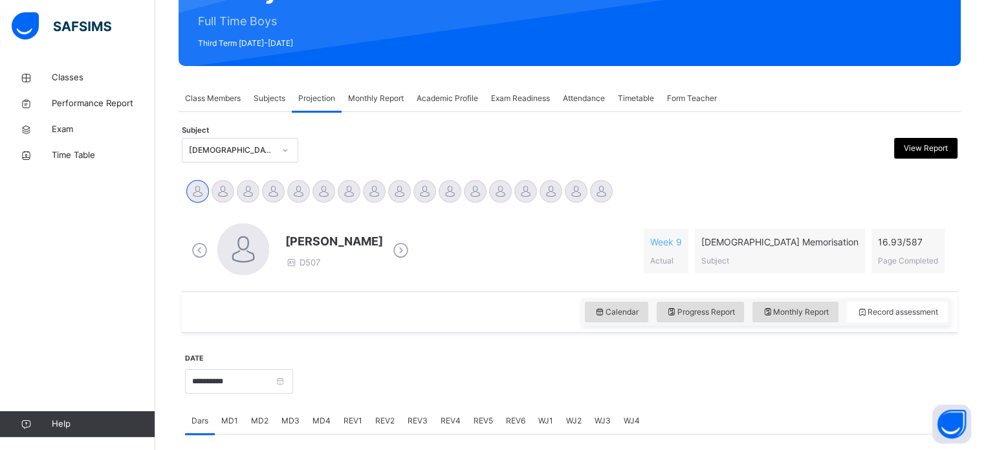
scroll to position [153, 0]
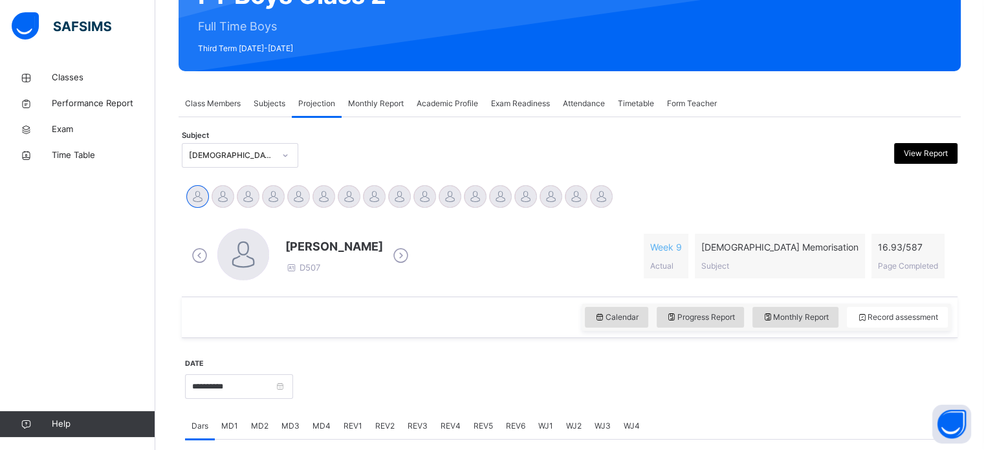
click at [546, 104] on span "Exam Readiness" at bounding box center [520, 104] width 59 height 12
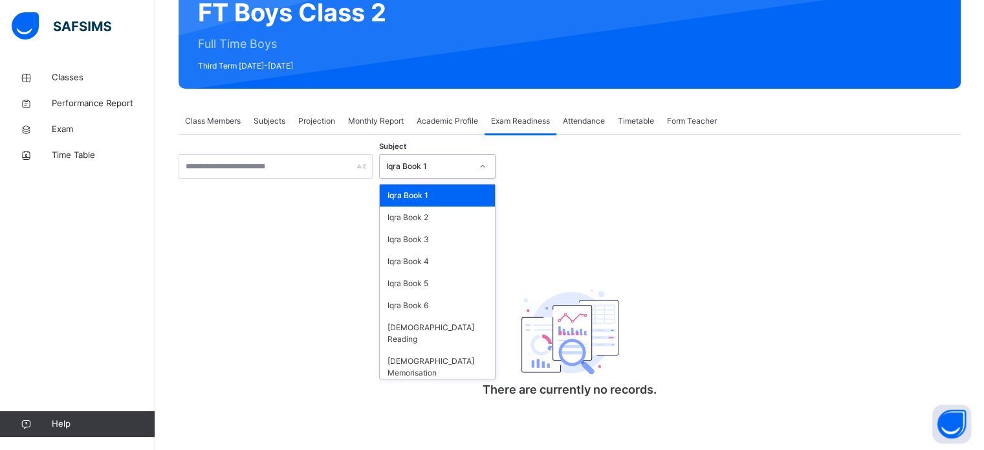
click at [473, 157] on div at bounding box center [483, 166] width 22 height 21
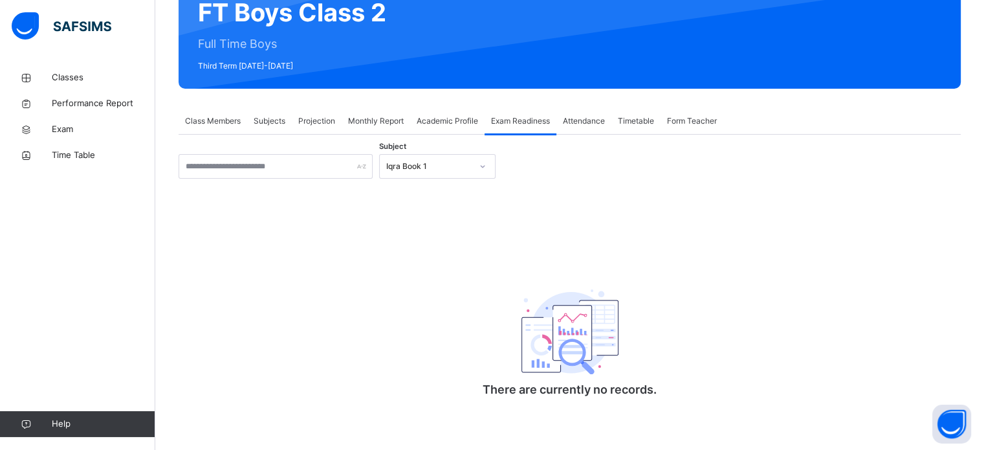
click at [467, 360] on div "There are currently no records." at bounding box center [569, 336] width 259 height 164
click at [437, 185] on div "Subject Iqra Book 1 There are currently no records. × Mark as ready for exam Ex…" at bounding box center [570, 285] width 782 height 263
click at [433, 169] on div "Iqra Book 1" at bounding box center [428, 166] width 85 height 12
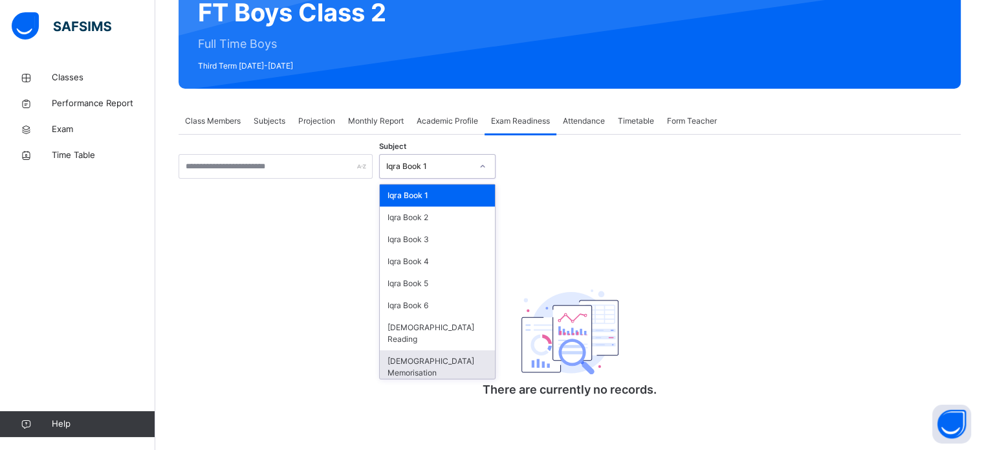
click at [413, 350] on div "[DEMOGRAPHIC_DATA] Memorisation" at bounding box center [437, 367] width 115 height 34
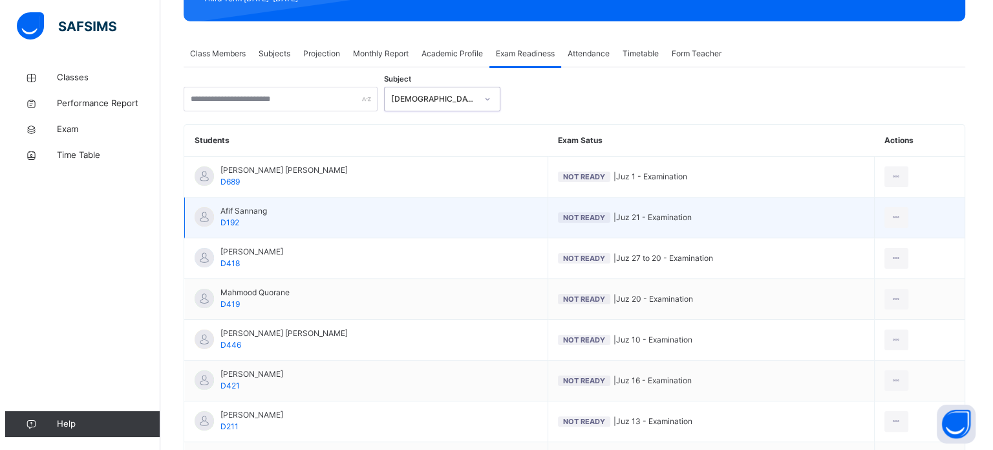
scroll to position [205, 0]
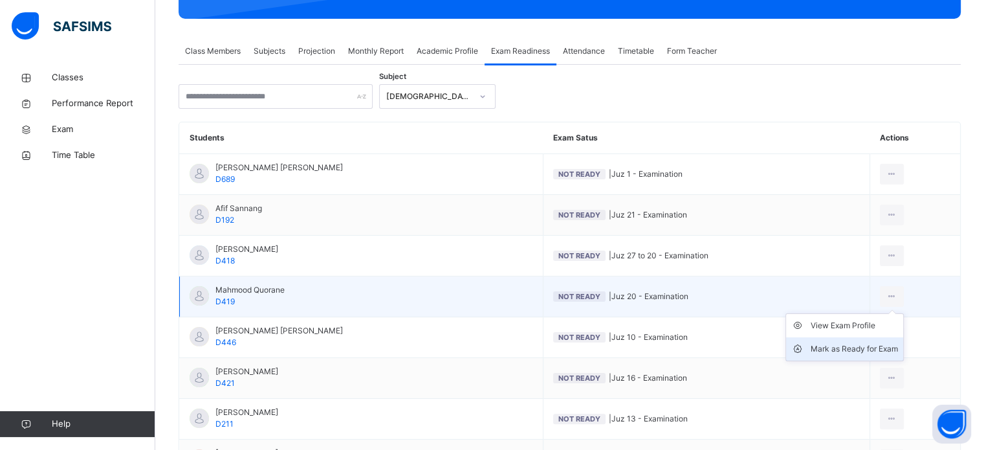
click at [837, 343] on div "Mark as Ready for Exam" at bounding box center [853, 348] width 87 height 13
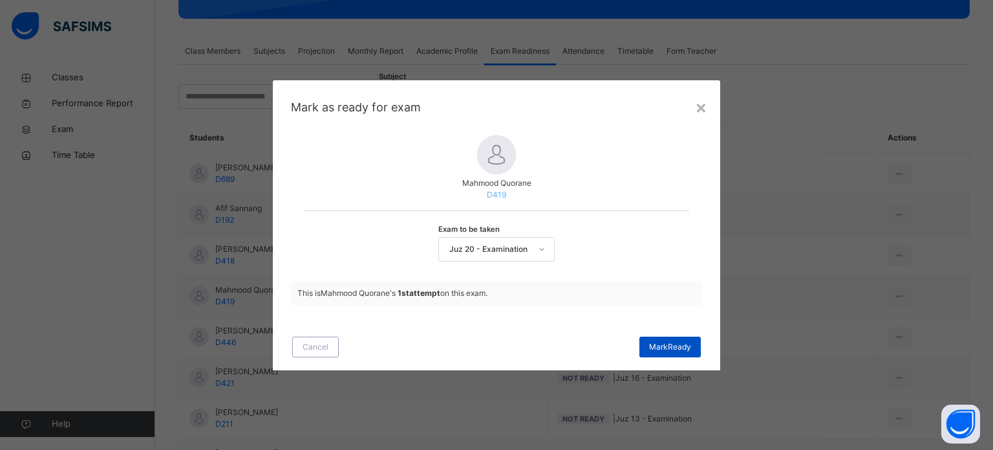
click at [661, 344] on span "Mark Ready" at bounding box center [670, 347] width 42 height 12
